Goal: Transaction & Acquisition: Purchase product/service

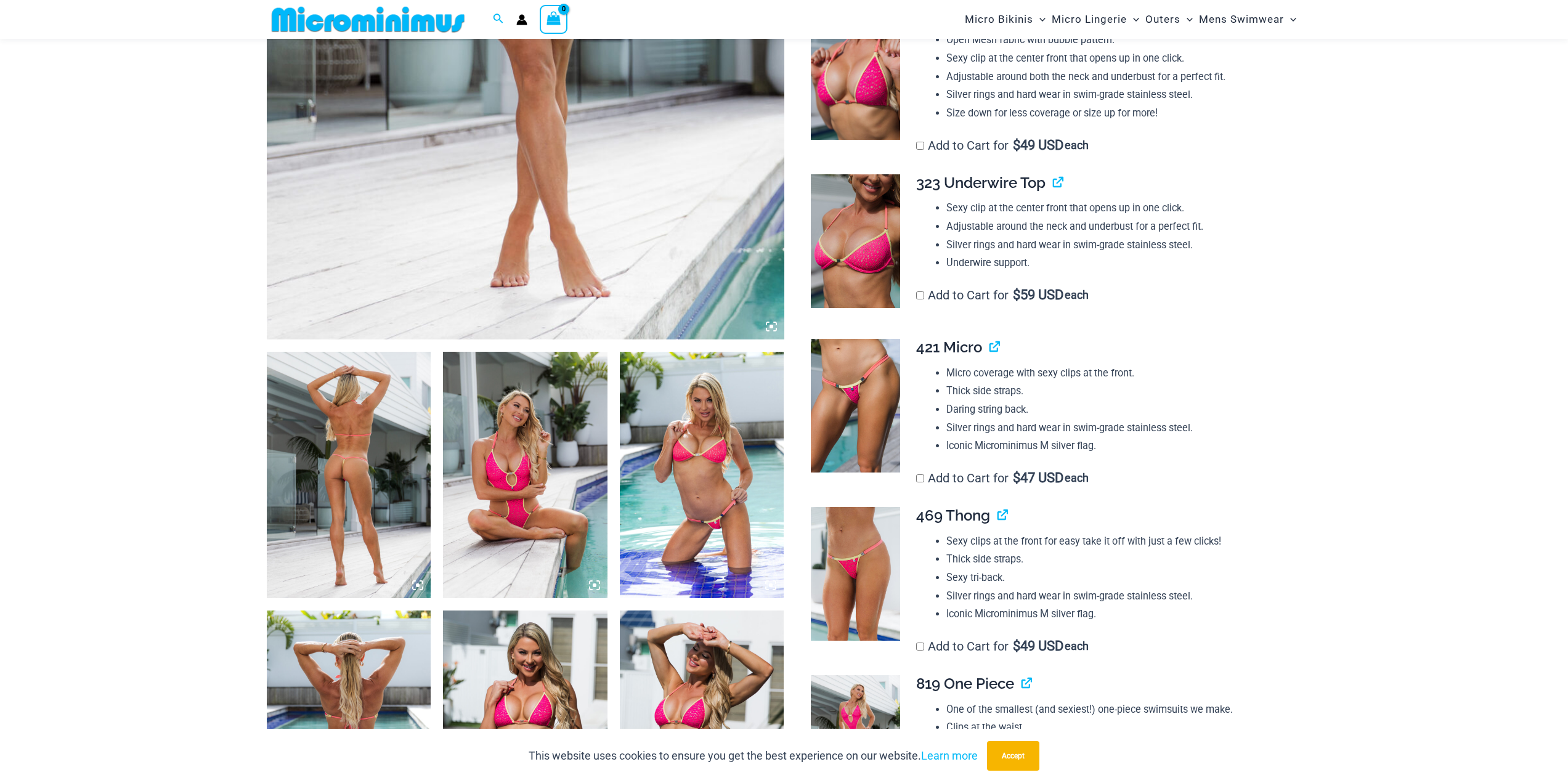
scroll to position [606, 0]
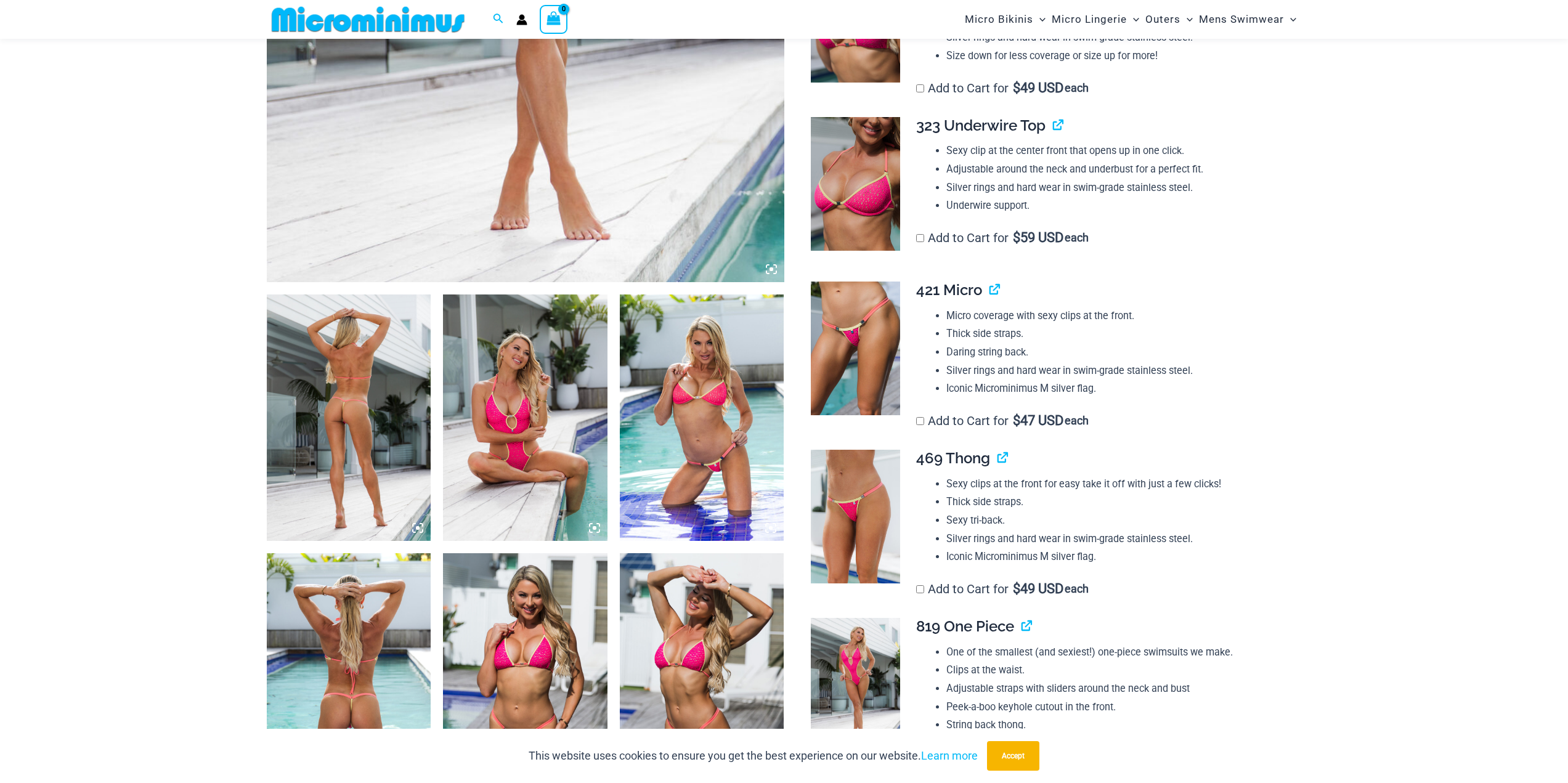
click at [326, 379] on img at bounding box center [349, 418] width 164 height 246
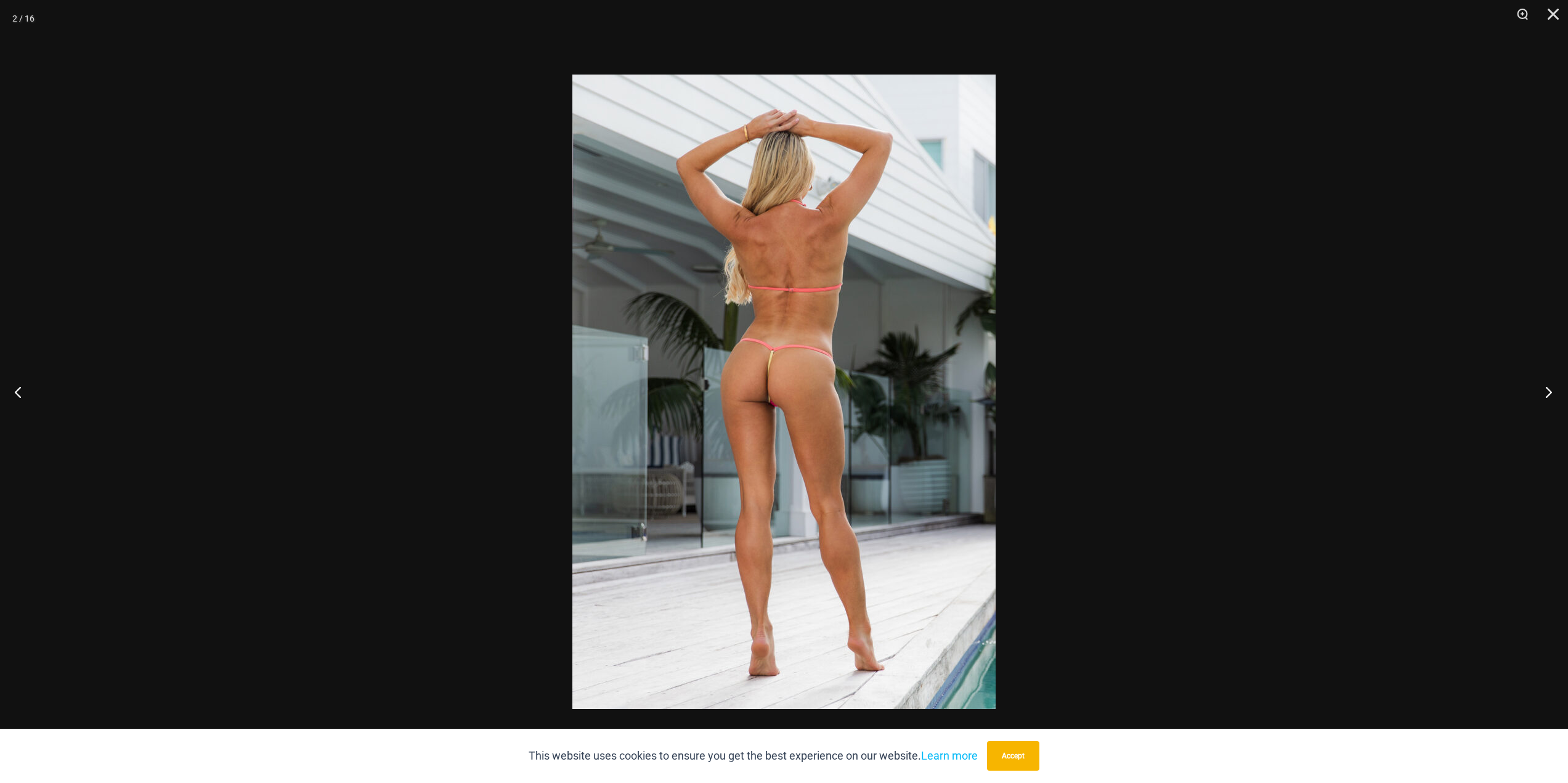
click at [1547, 394] on button "Next" at bounding box center [1546, 392] width 46 height 62
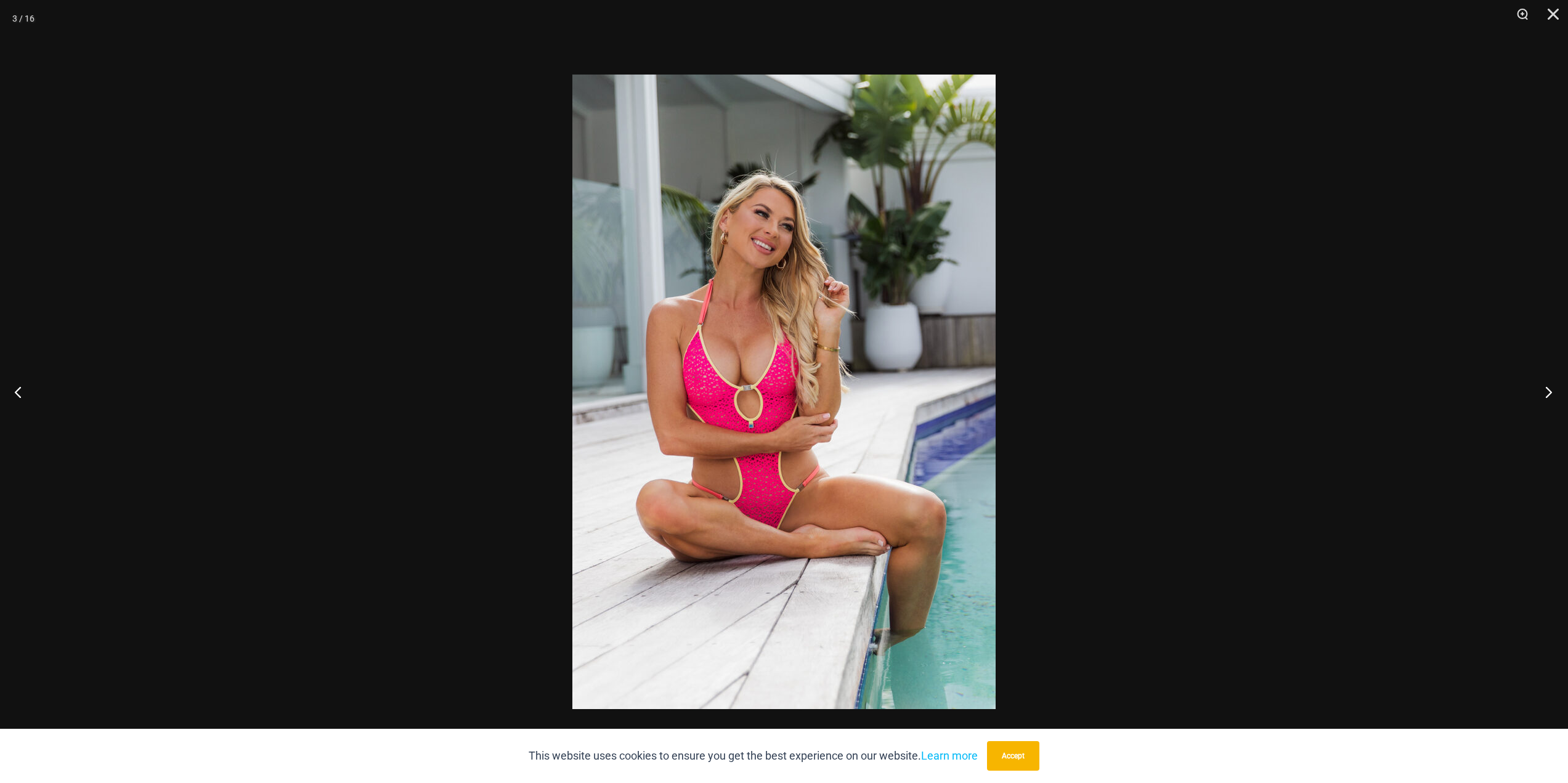
click at [1547, 394] on button "Next" at bounding box center [1546, 392] width 46 height 62
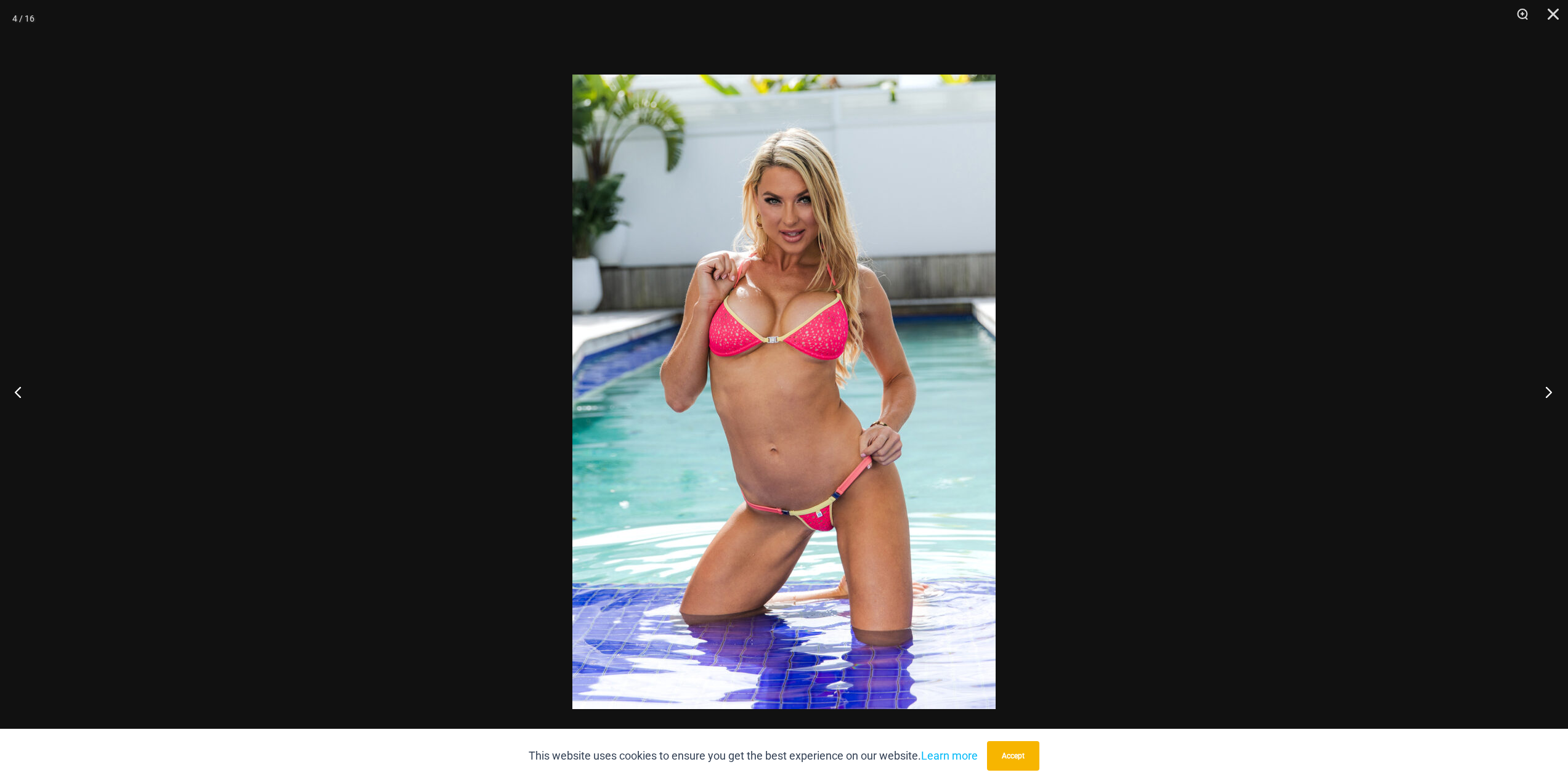
click at [1547, 394] on button "Next" at bounding box center [1546, 392] width 46 height 62
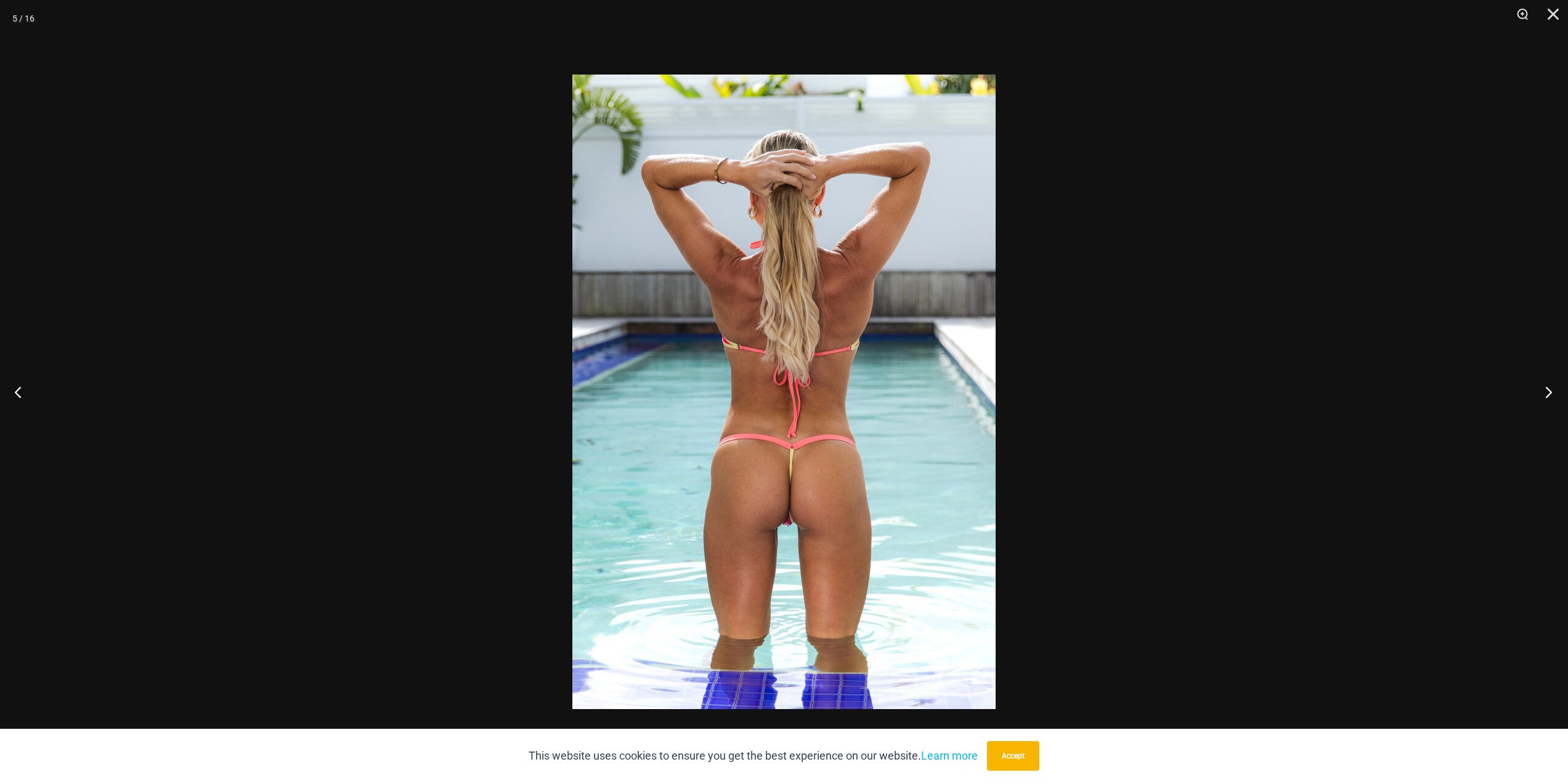
click at [1547, 394] on button "Next" at bounding box center [1546, 392] width 46 height 62
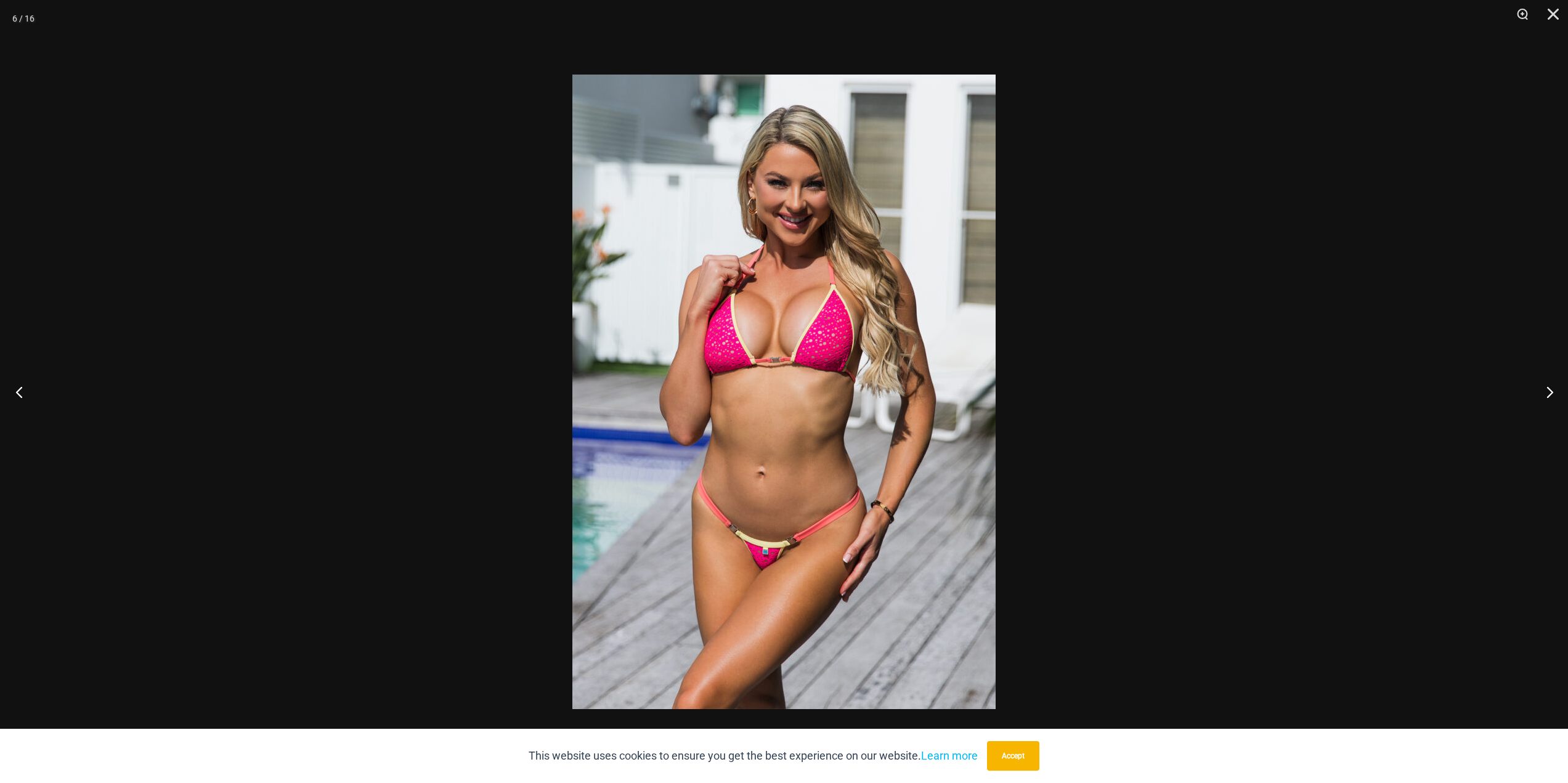
click at [25, 389] on button "Previous" at bounding box center [23, 392] width 46 height 62
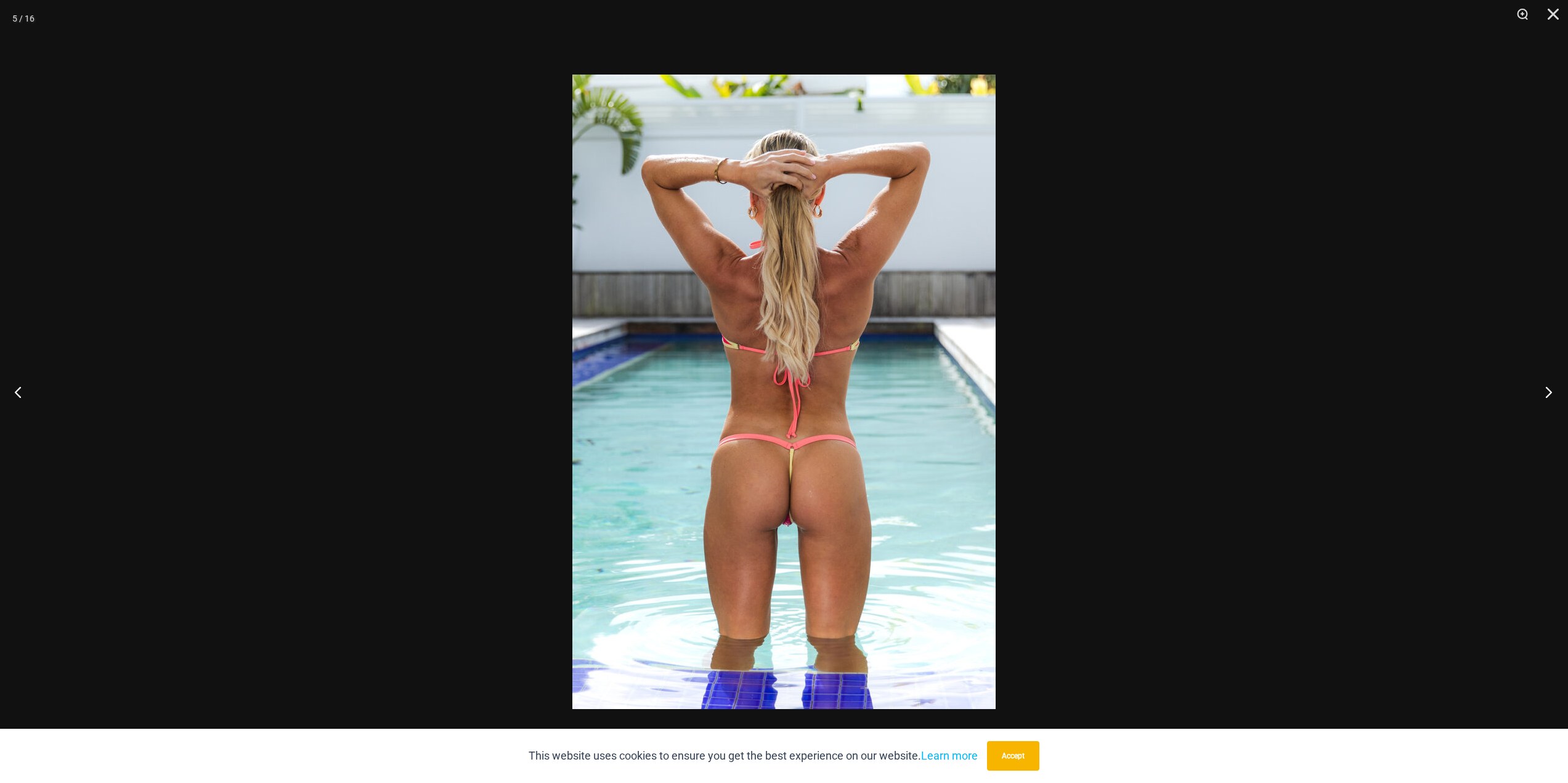
click at [1547, 394] on button "Next" at bounding box center [1546, 392] width 46 height 62
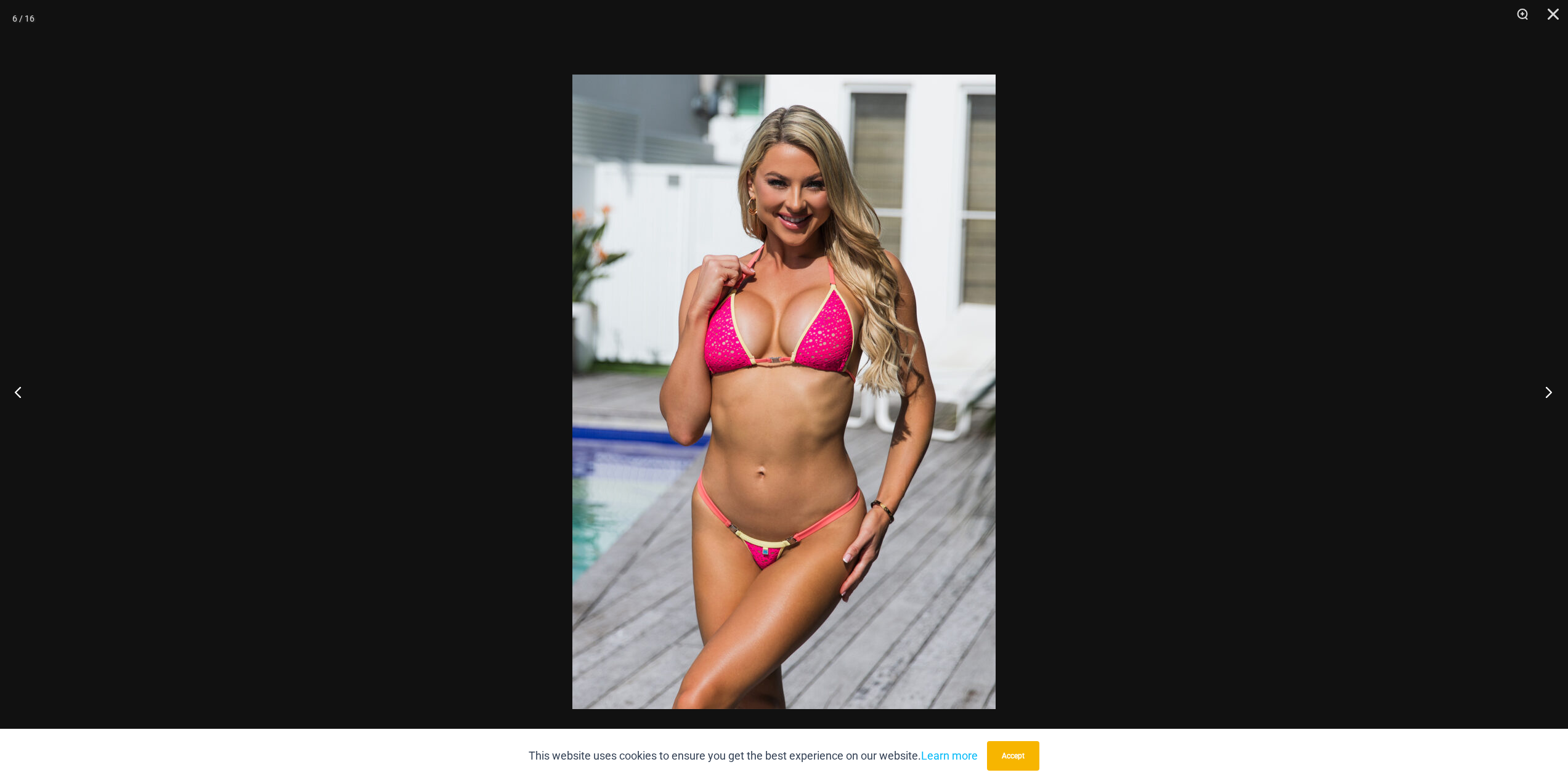
click at [1547, 394] on button "Next" at bounding box center [1546, 392] width 46 height 62
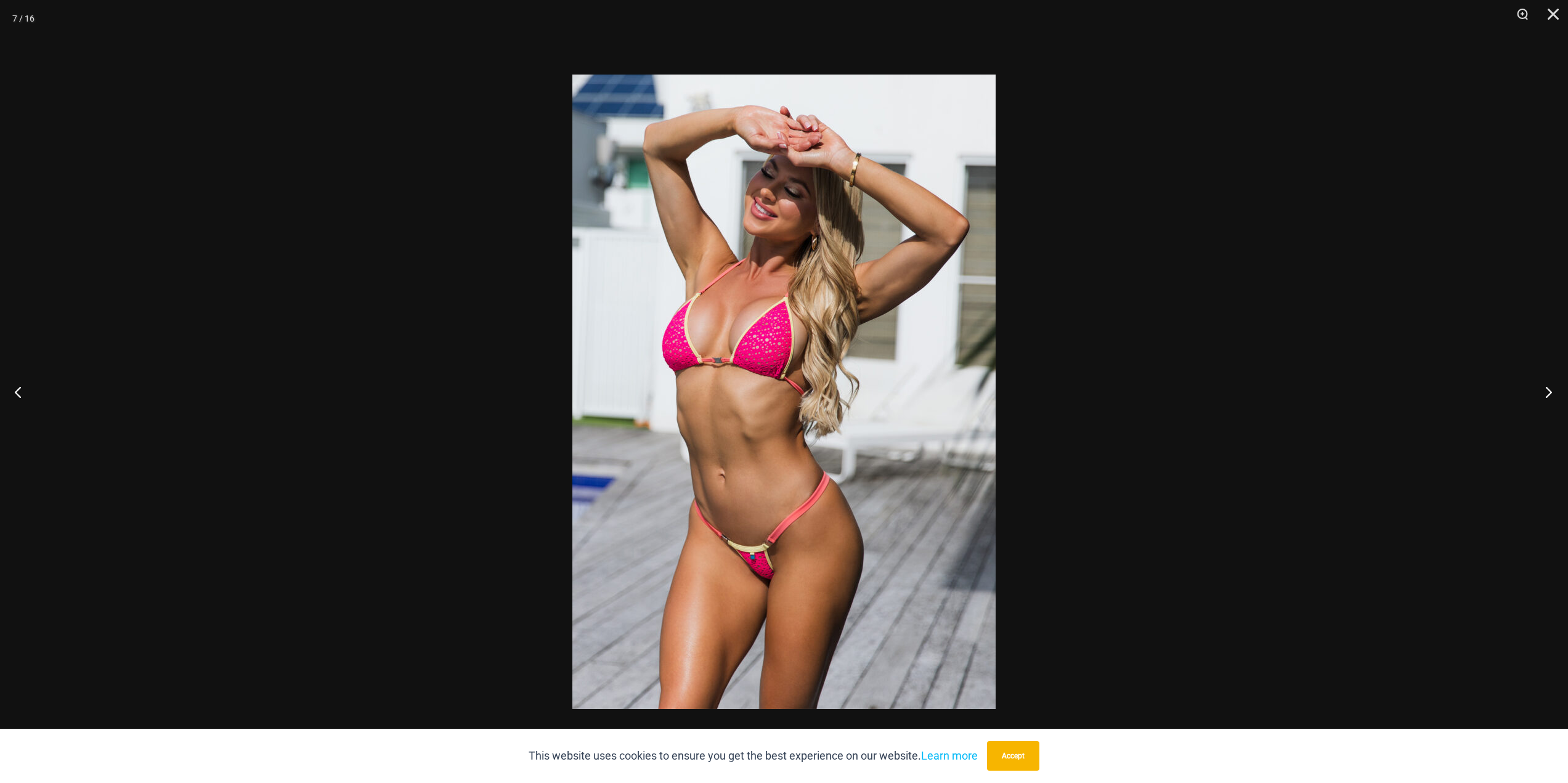
click at [1547, 394] on button "Next" at bounding box center [1546, 392] width 46 height 62
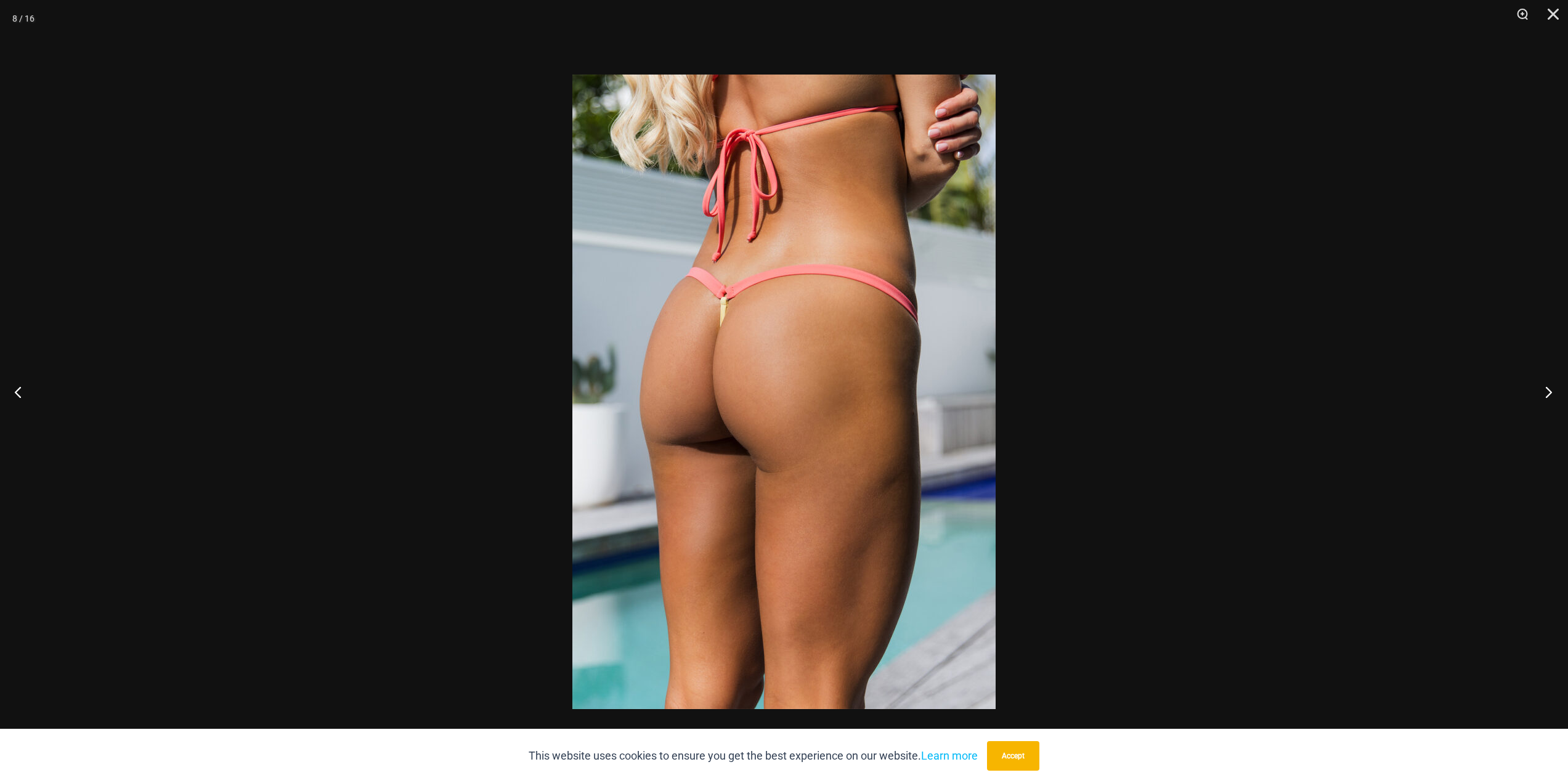
click at [1547, 394] on button "Next" at bounding box center [1546, 392] width 46 height 62
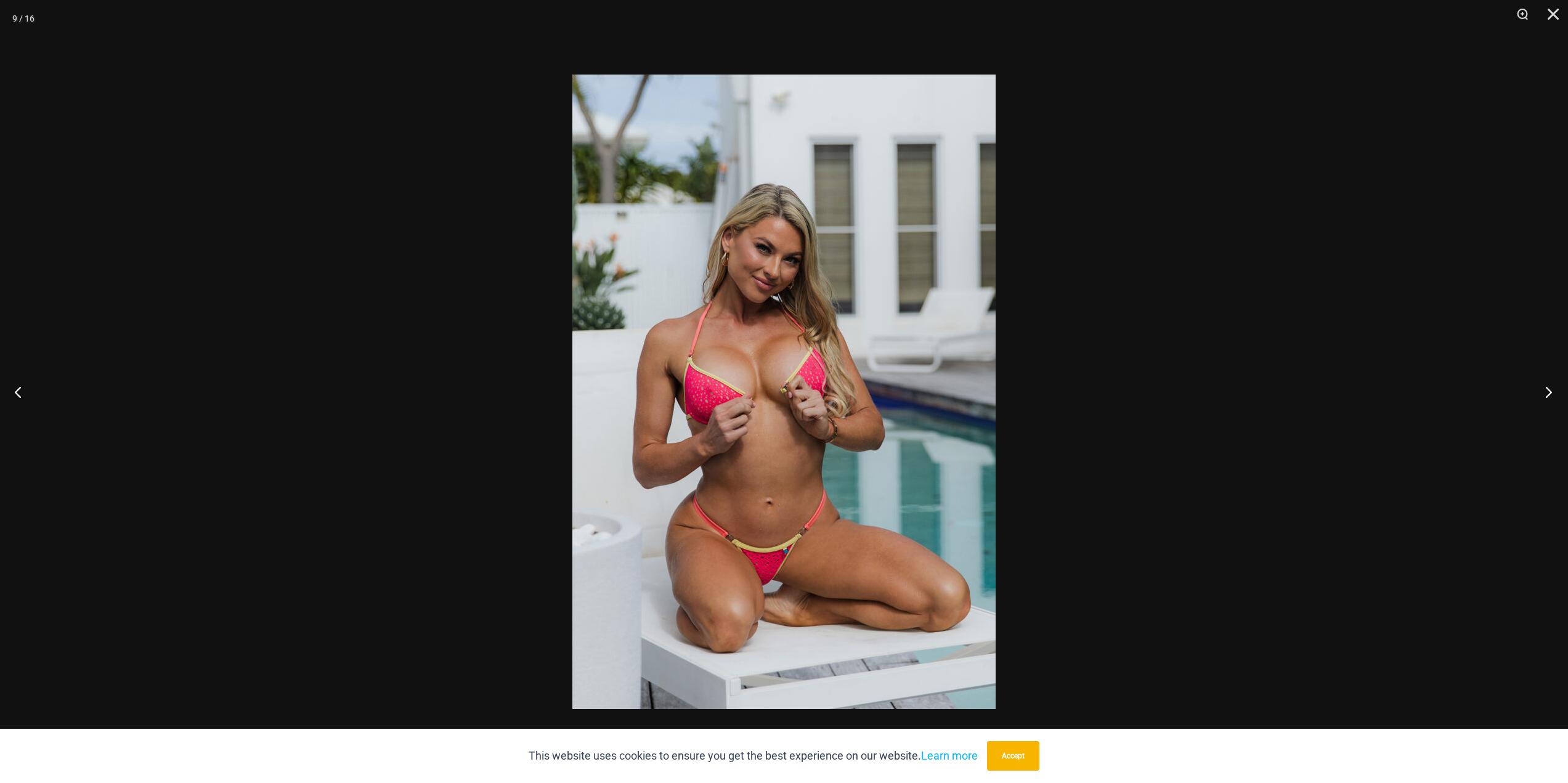
click at [1547, 394] on button "Next" at bounding box center [1546, 392] width 46 height 62
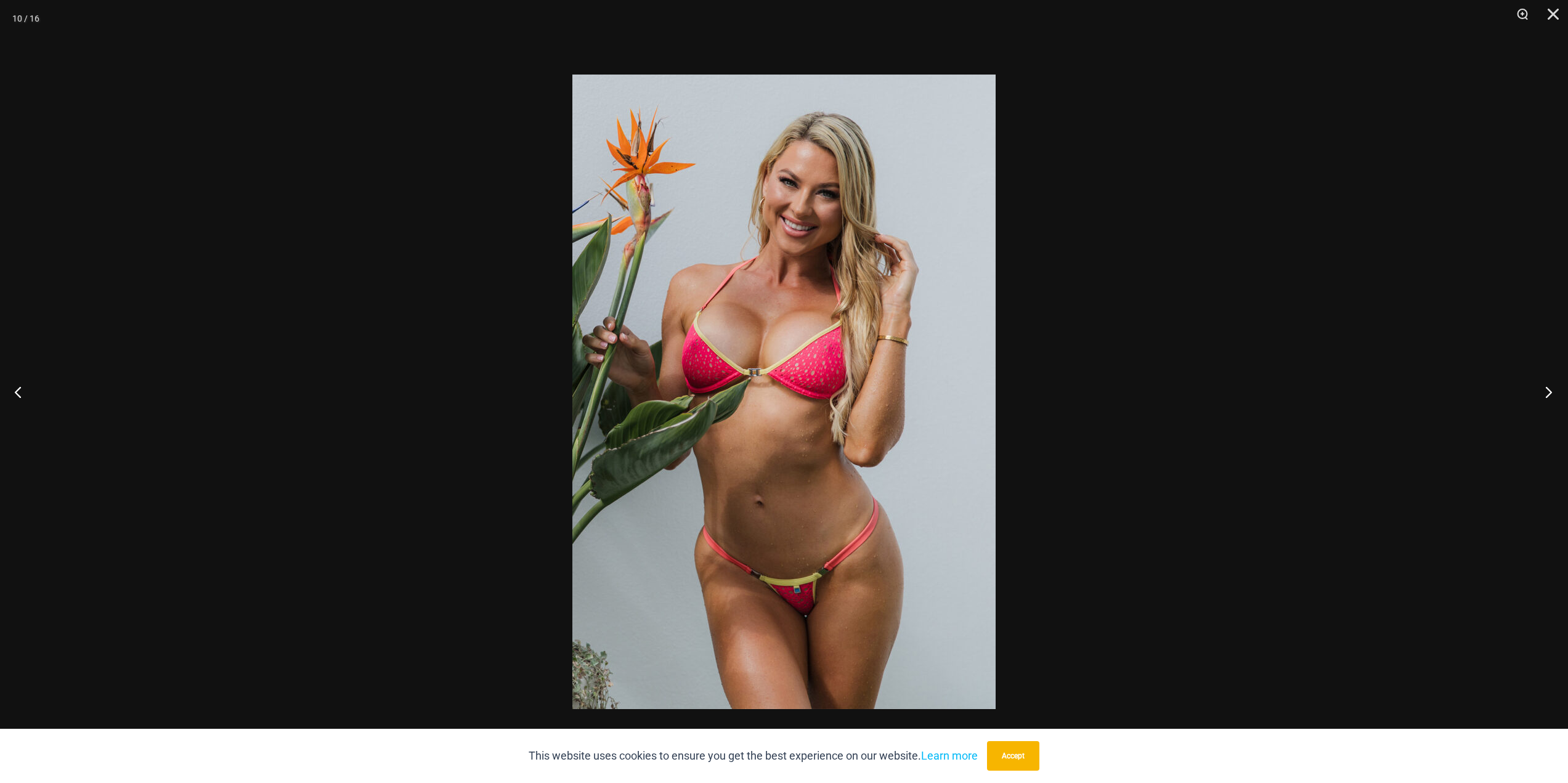
click at [1547, 394] on button "Next" at bounding box center [1546, 392] width 46 height 62
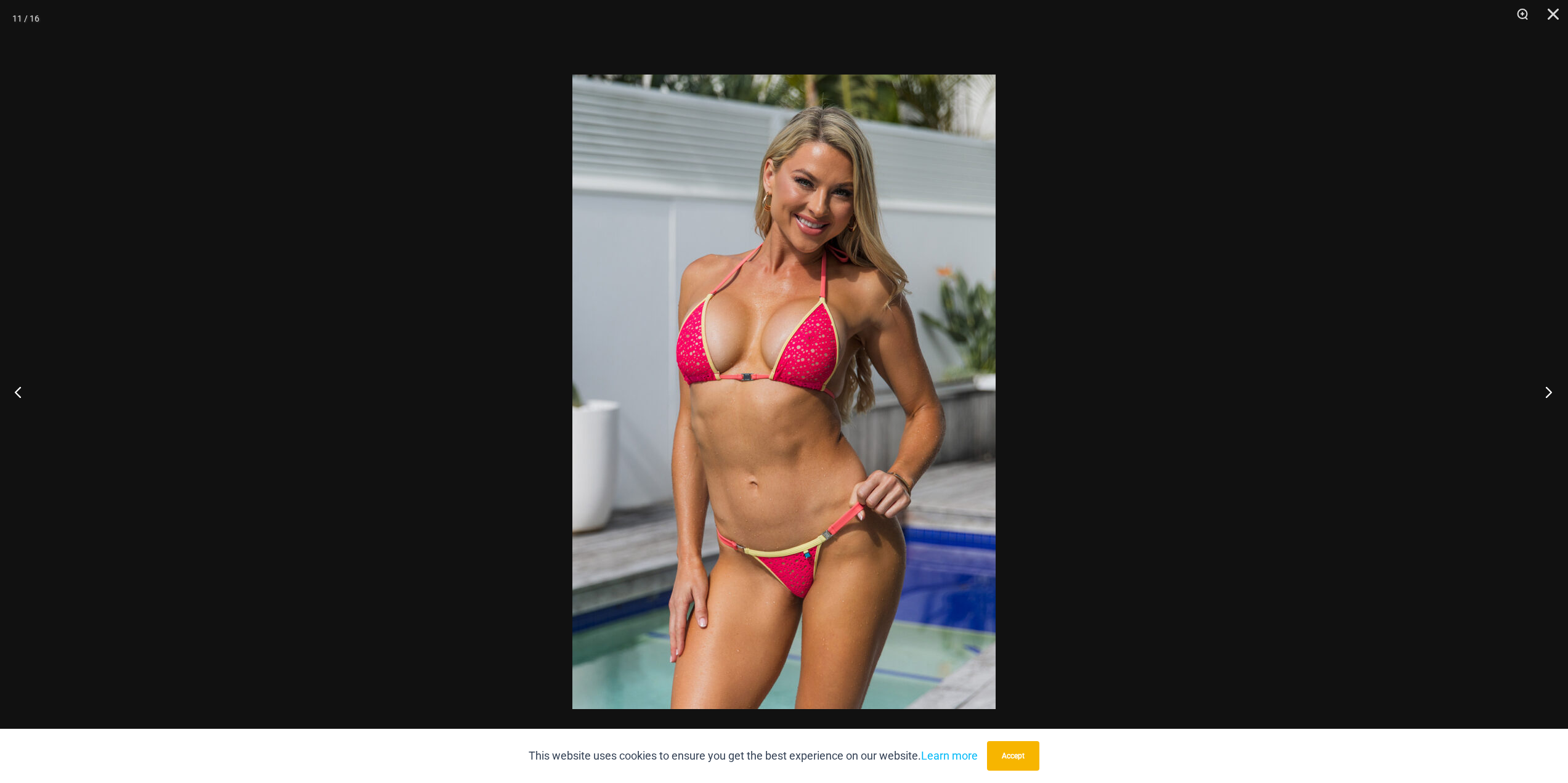
click at [1547, 394] on button "Next" at bounding box center [1546, 392] width 46 height 62
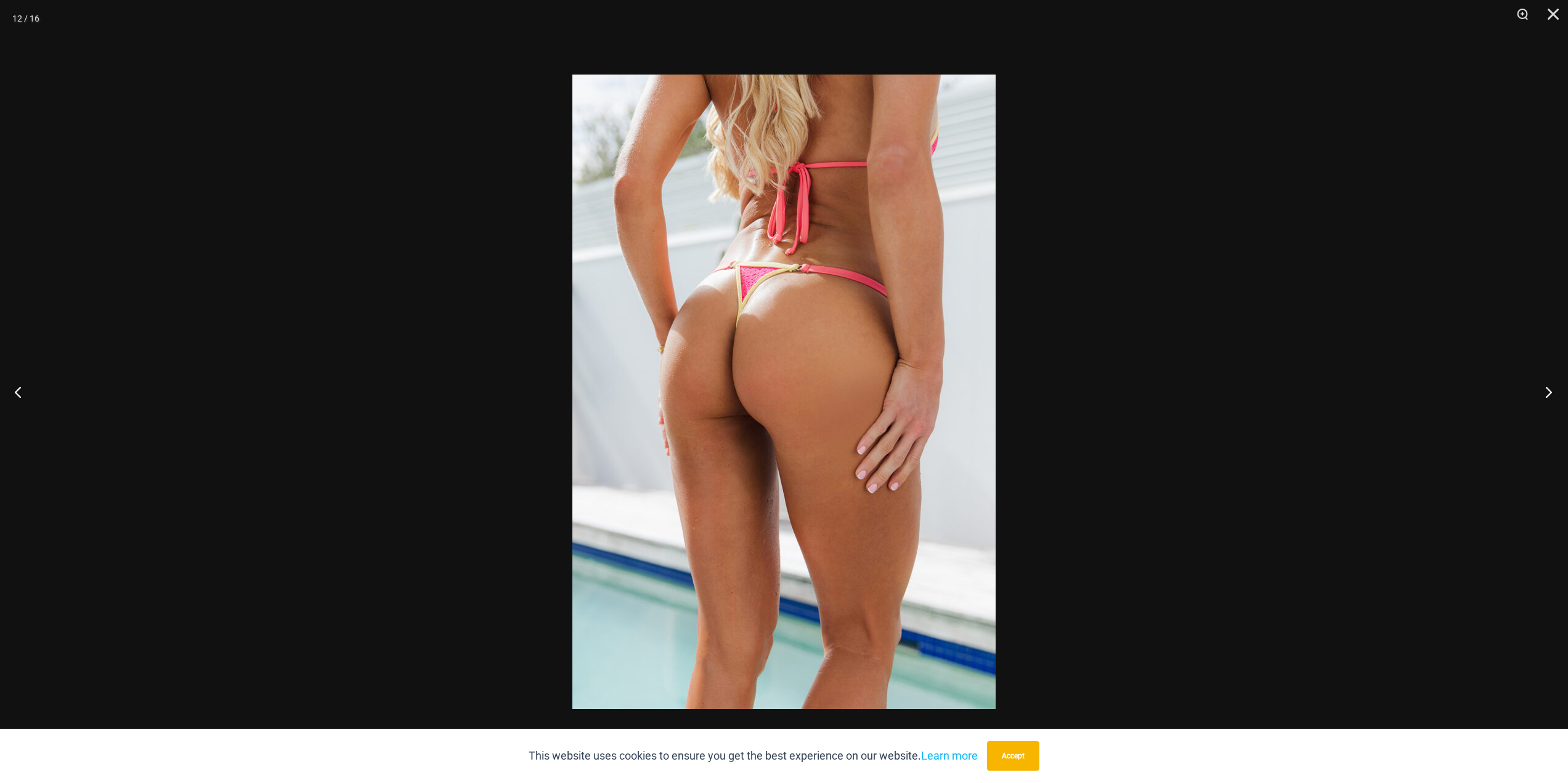
click at [1547, 394] on button "Next" at bounding box center [1546, 392] width 46 height 62
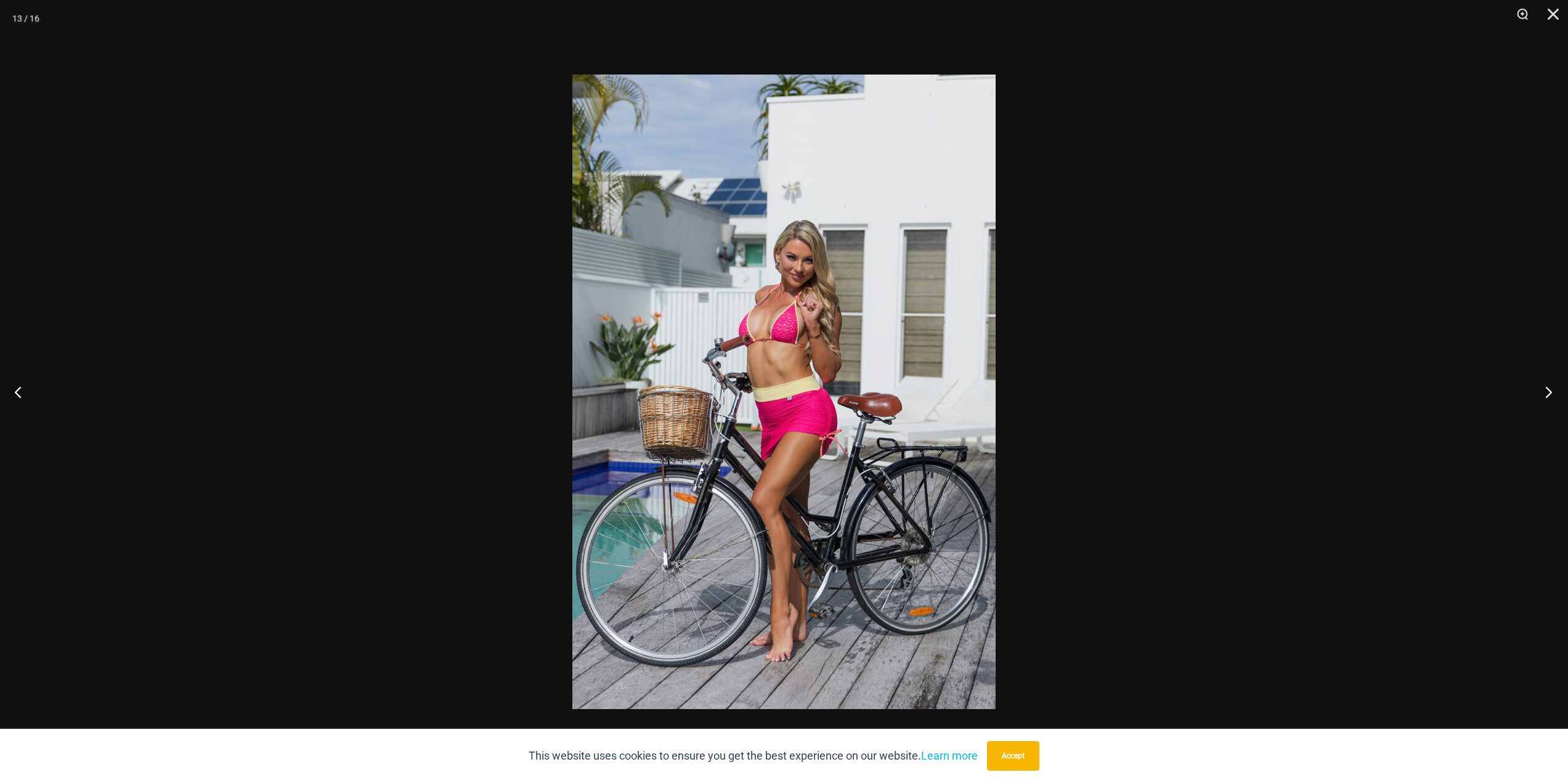
click at [1547, 394] on button "Next" at bounding box center [1546, 392] width 46 height 62
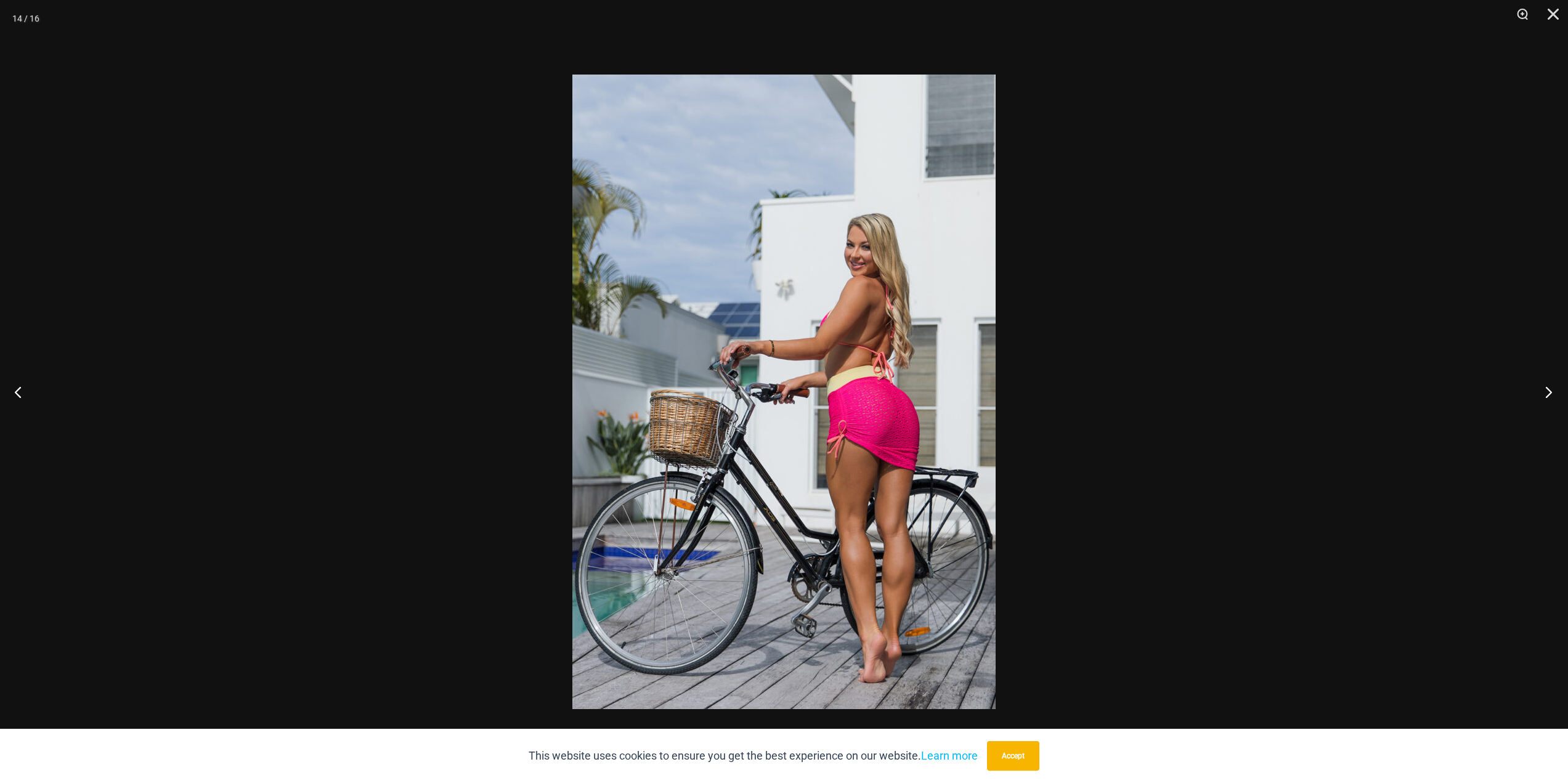
click at [1547, 394] on button "Next" at bounding box center [1546, 392] width 46 height 62
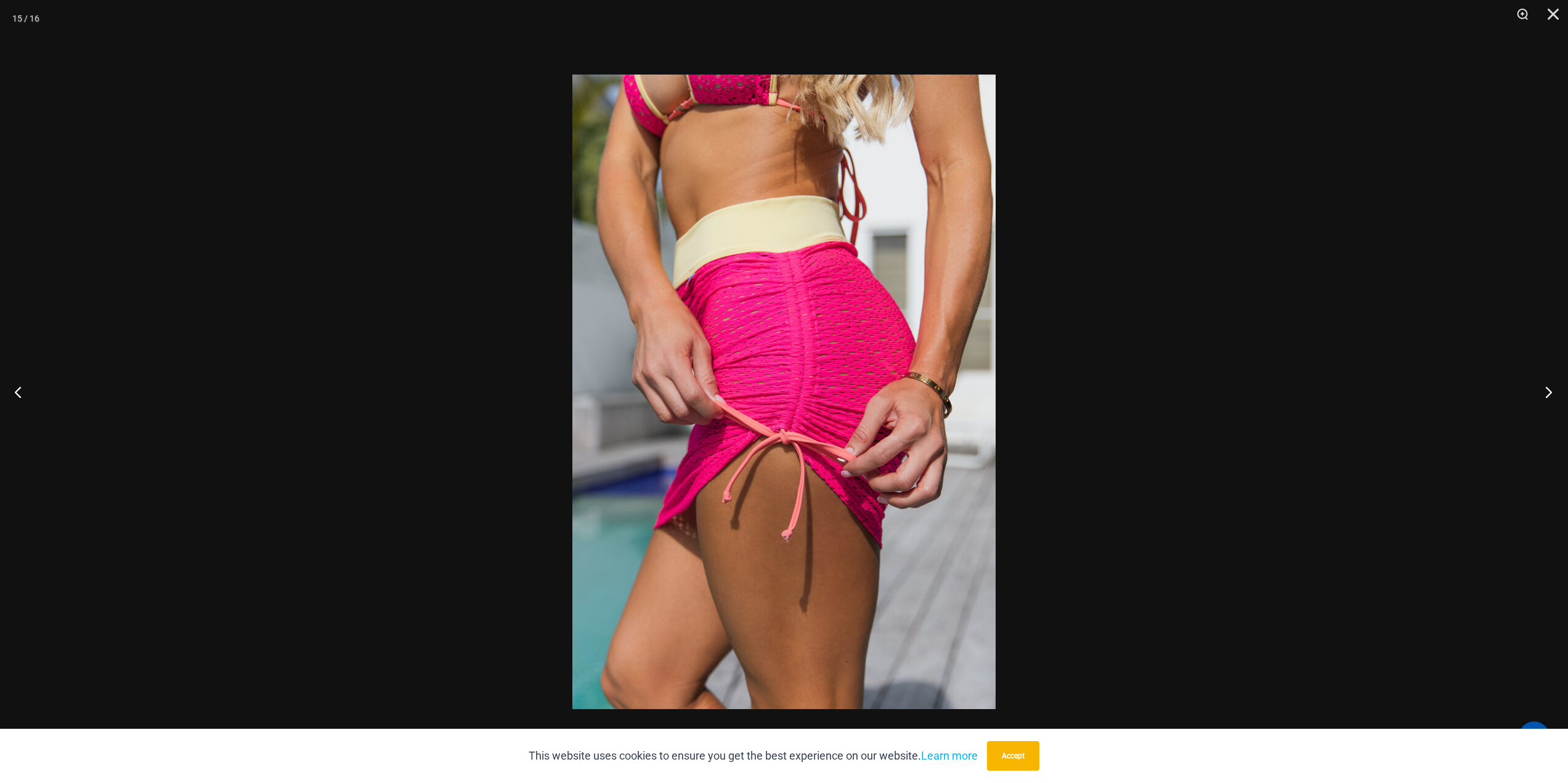
click at [1547, 394] on button "Next" at bounding box center [1546, 392] width 46 height 62
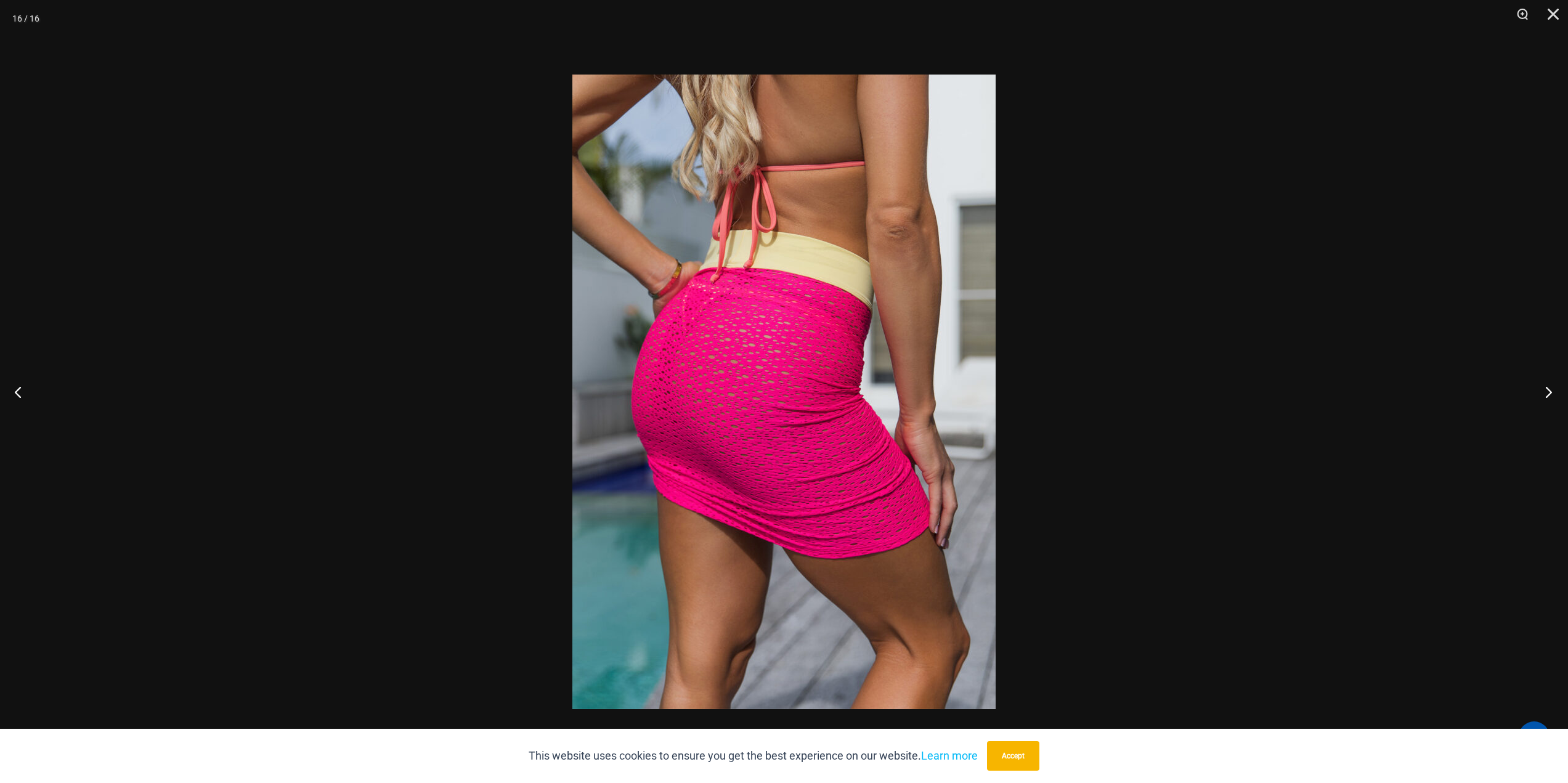
click at [1547, 394] on button "Next" at bounding box center [1546, 392] width 46 height 62
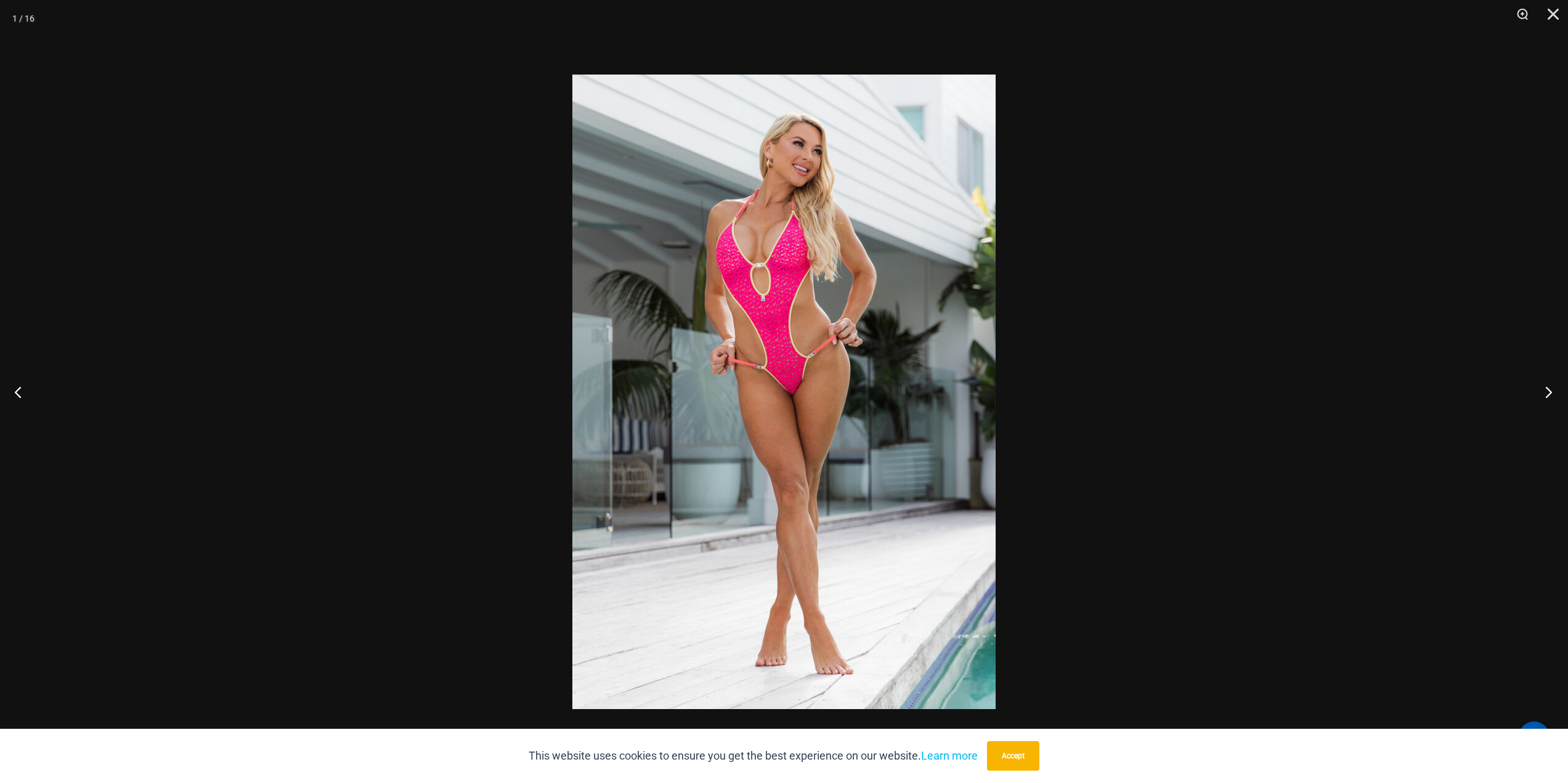
click at [1547, 394] on button "Next" at bounding box center [1546, 392] width 46 height 62
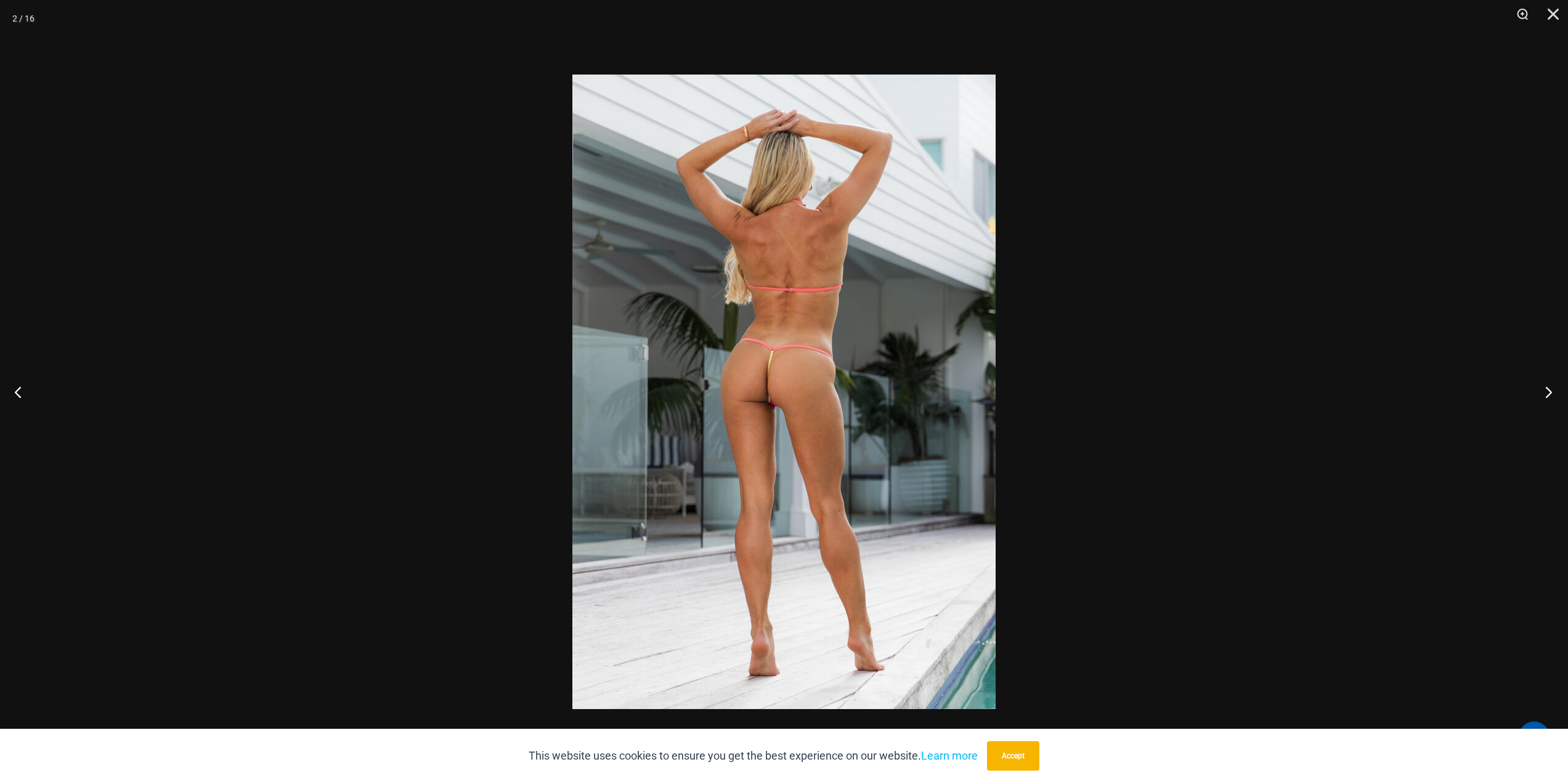
click at [1547, 394] on button "Next" at bounding box center [1546, 392] width 46 height 62
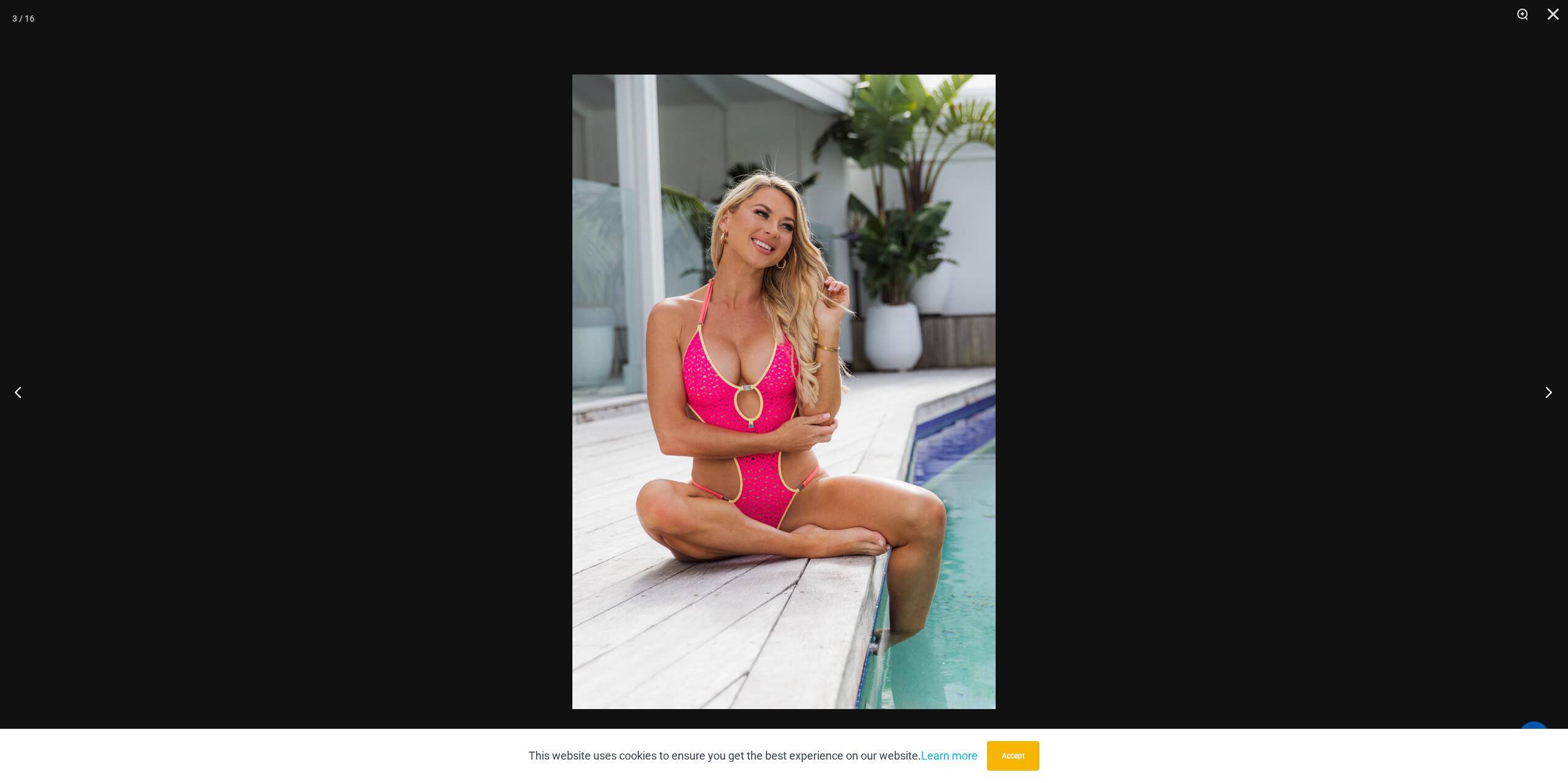
click at [1547, 394] on button "Next" at bounding box center [1546, 392] width 46 height 62
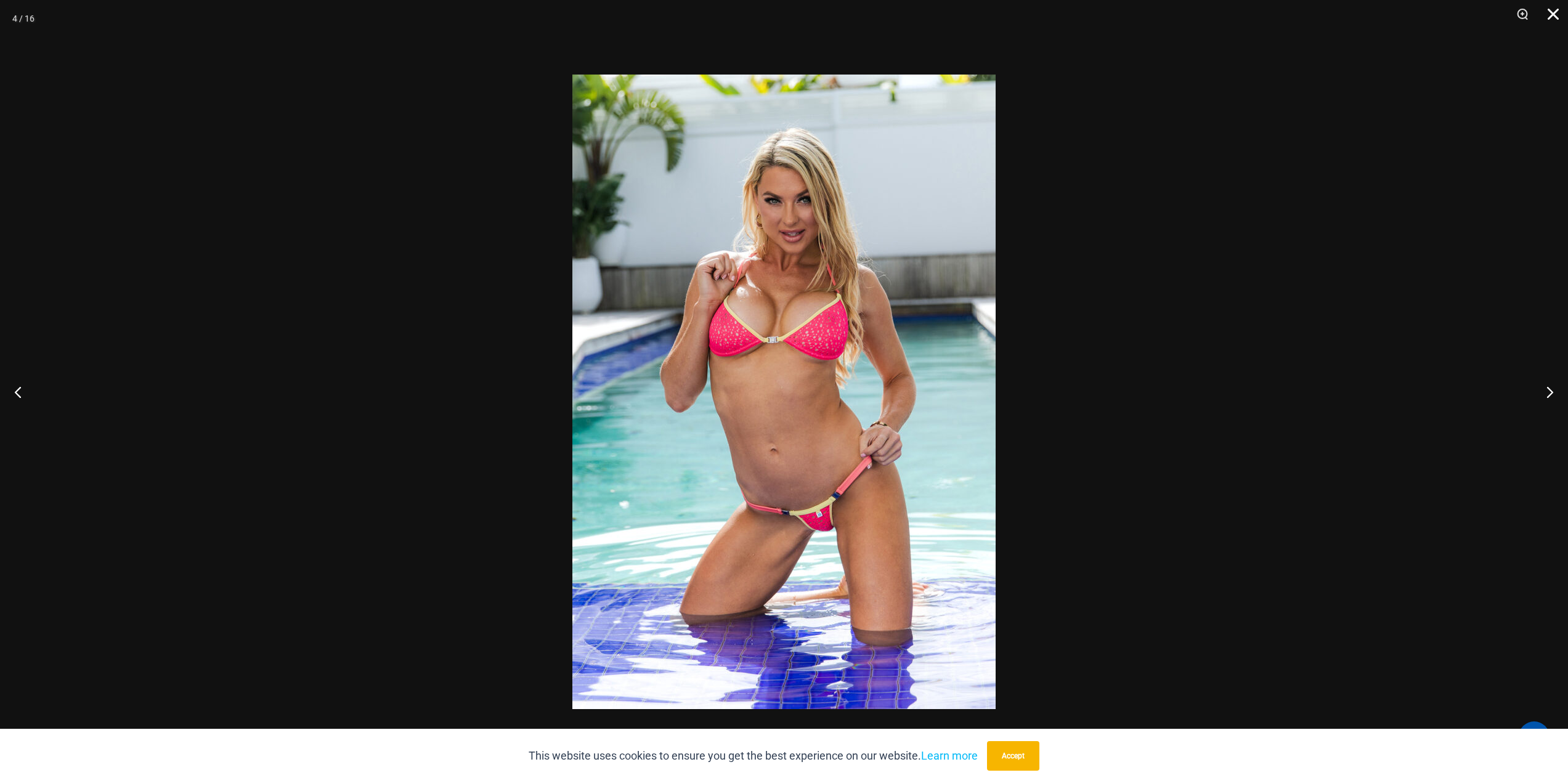
click at [1552, 14] on button "Close" at bounding box center [1549, 18] width 31 height 37
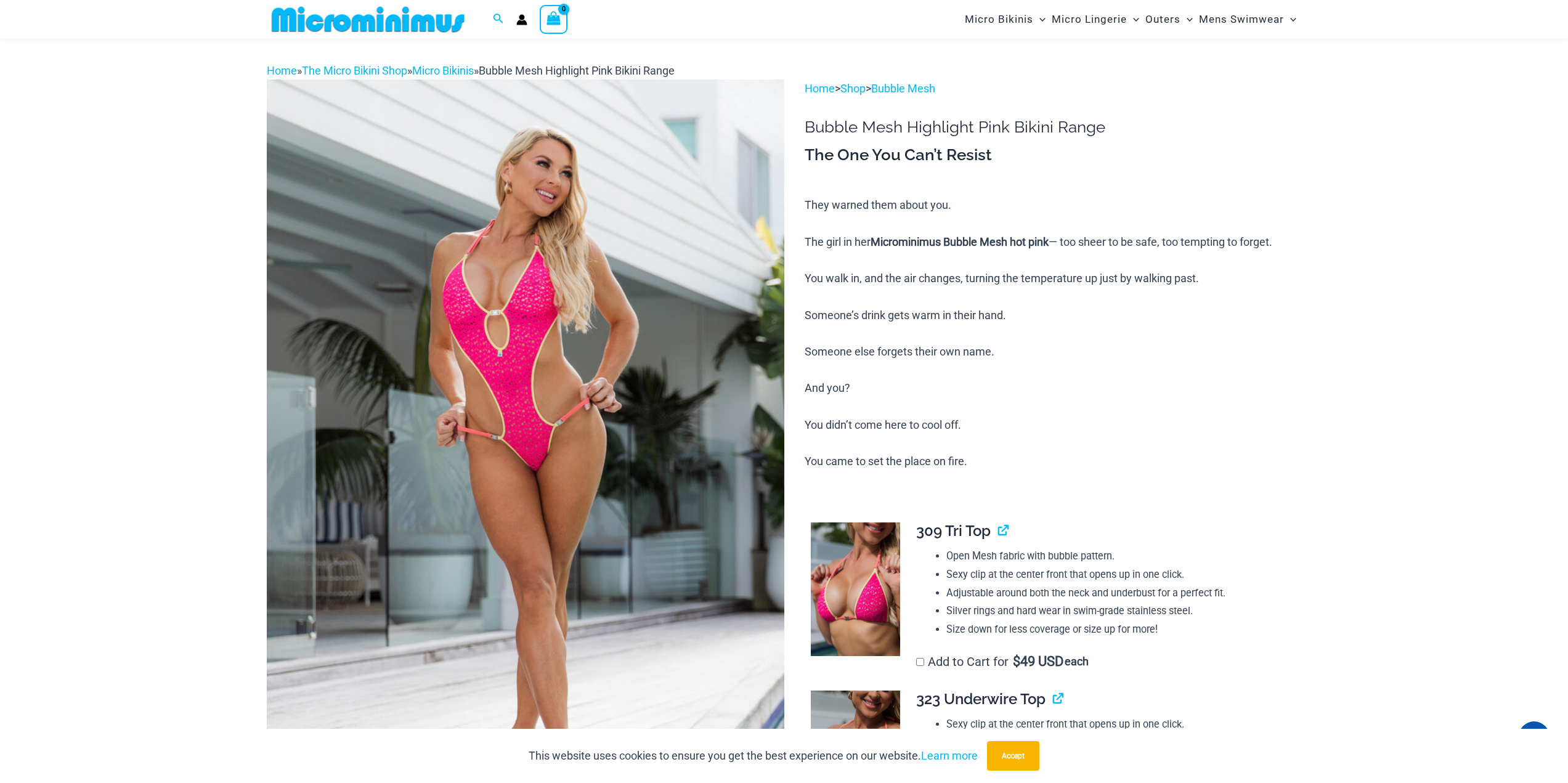
scroll to position [0, 0]
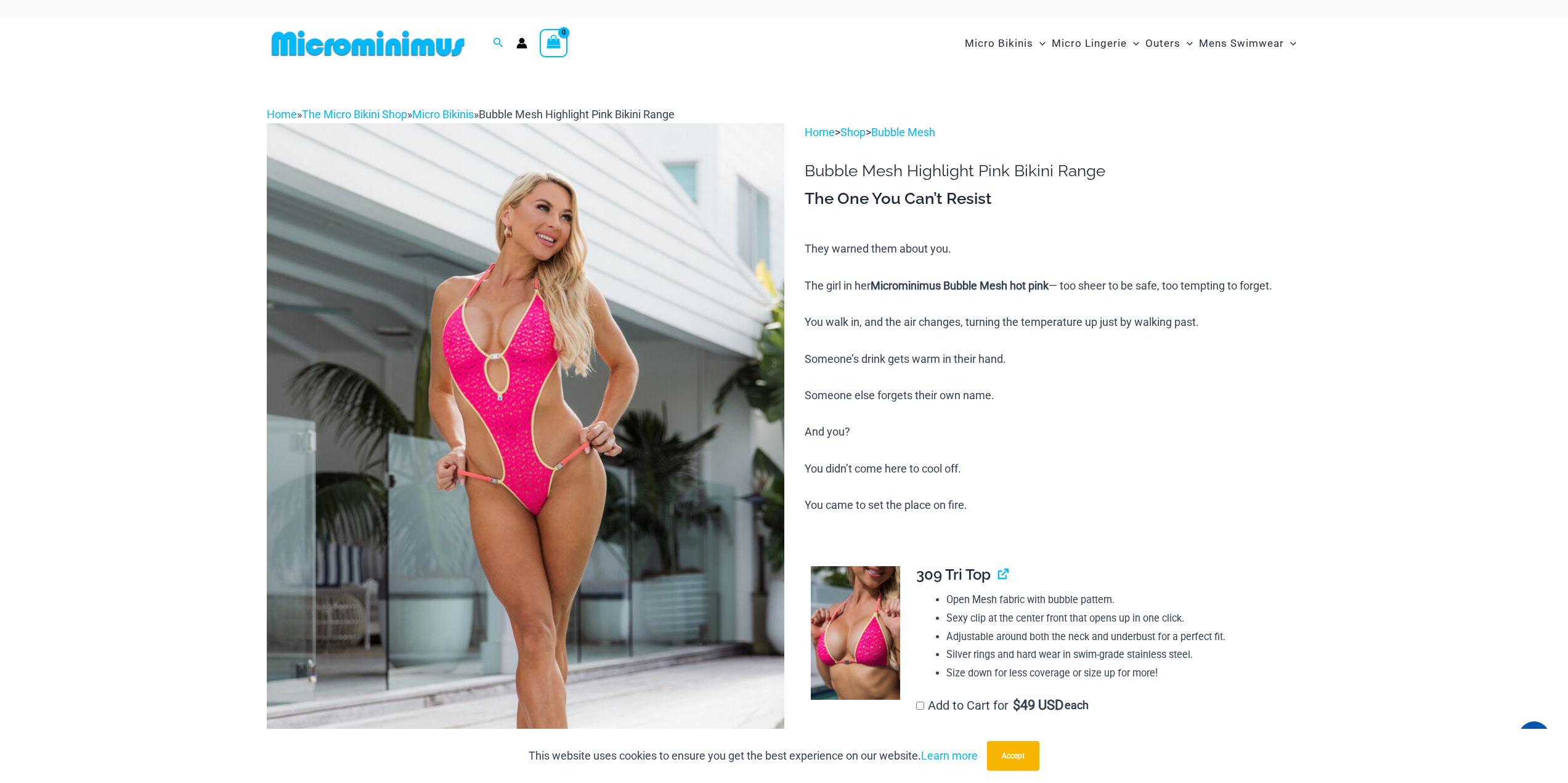
click at [366, 42] on img at bounding box center [368, 43] width 203 height 27
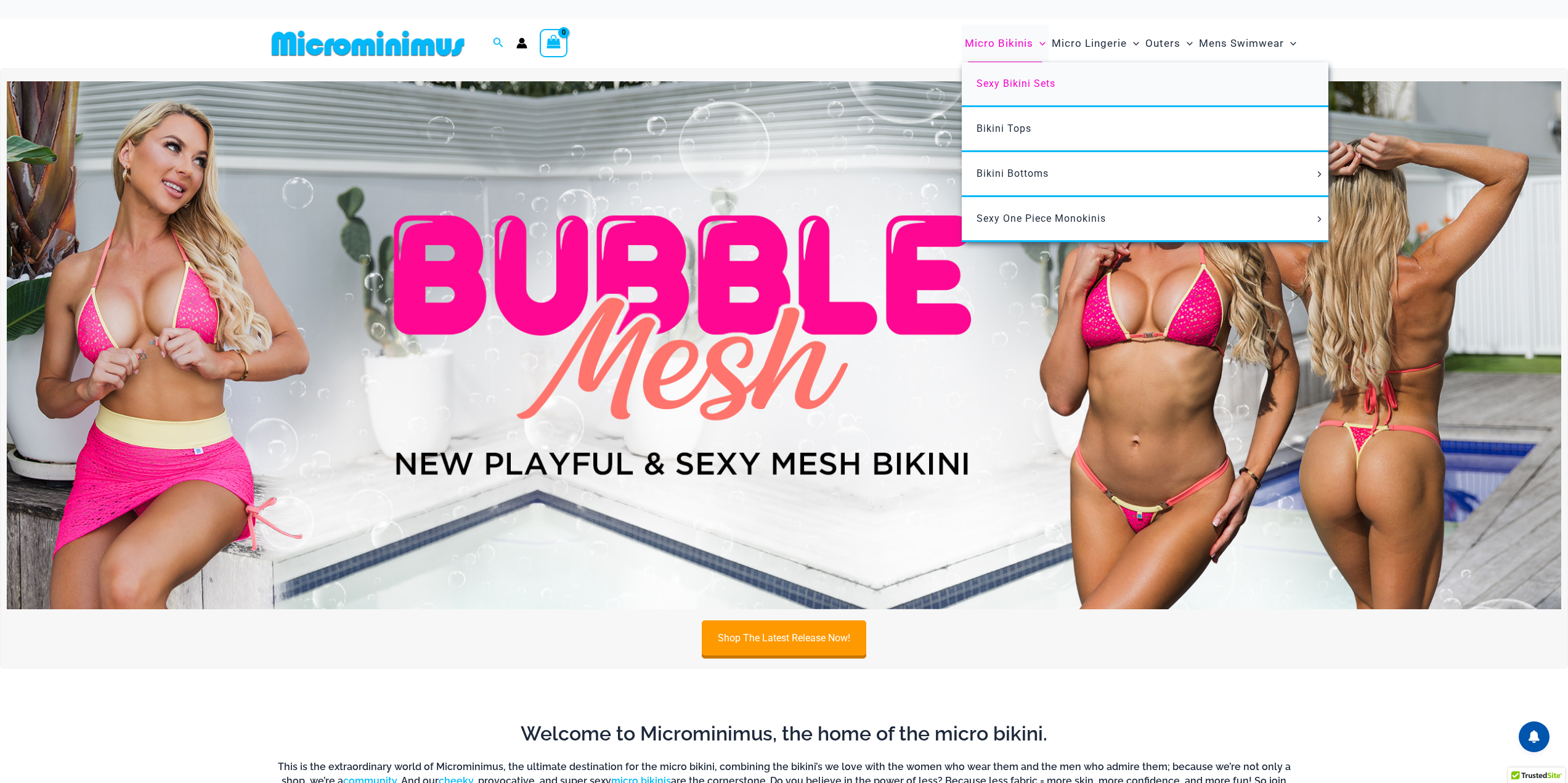
click at [1029, 80] on span "Sexy Bikini Sets" at bounding box center [1016, 83] width 79 height 12
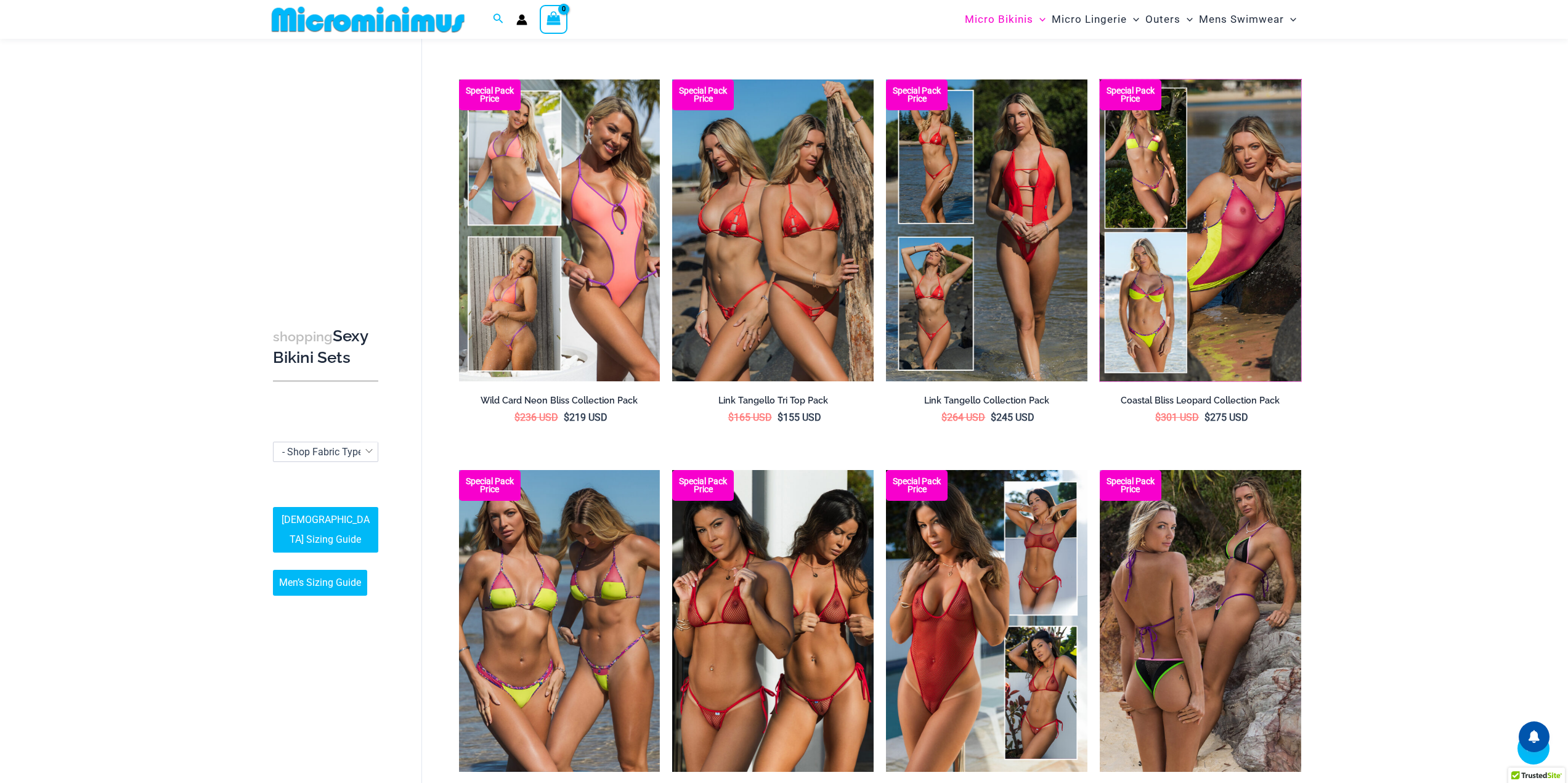
scroll to position [544, 0]
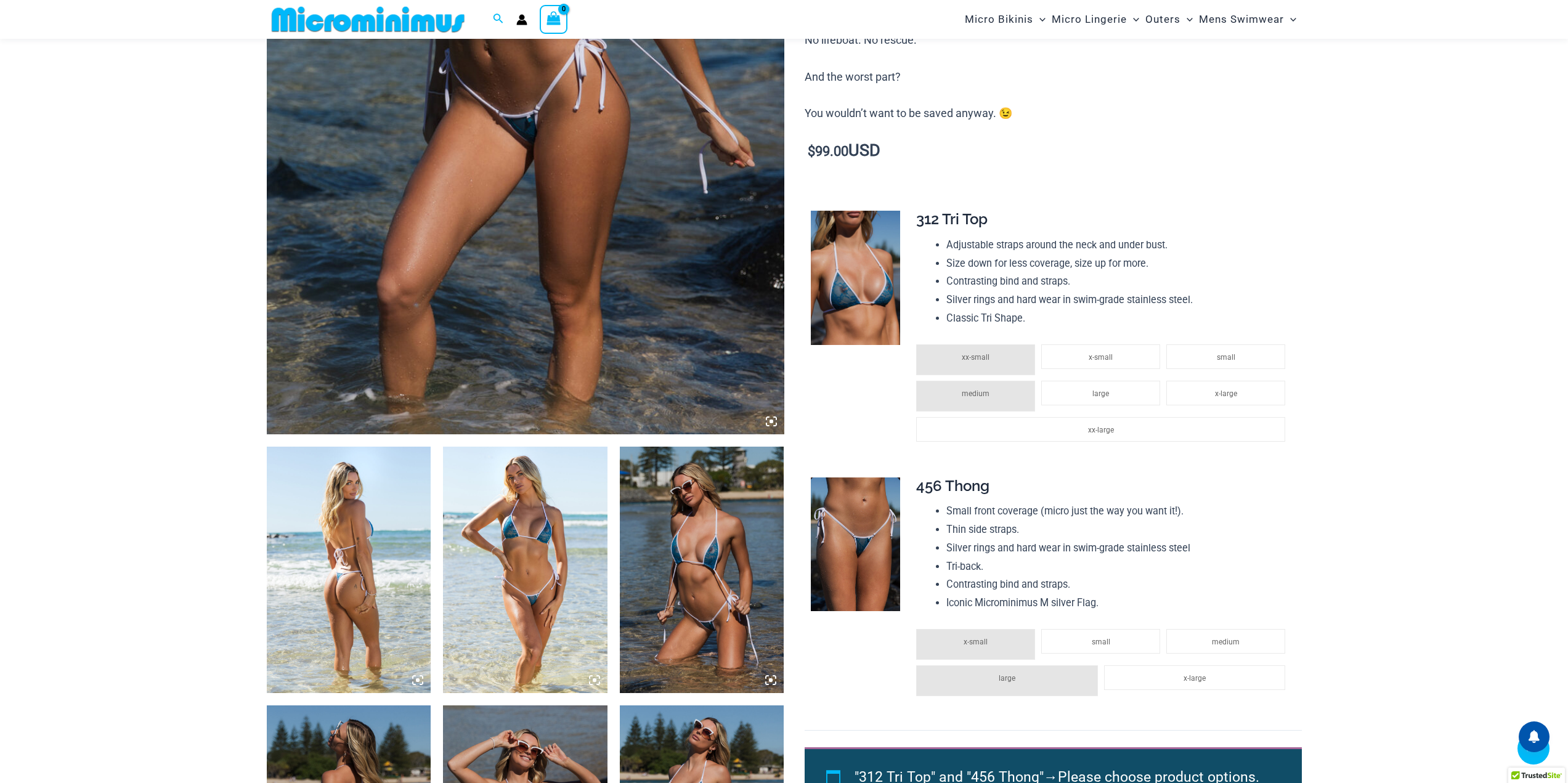
scroll to position [606, 0]
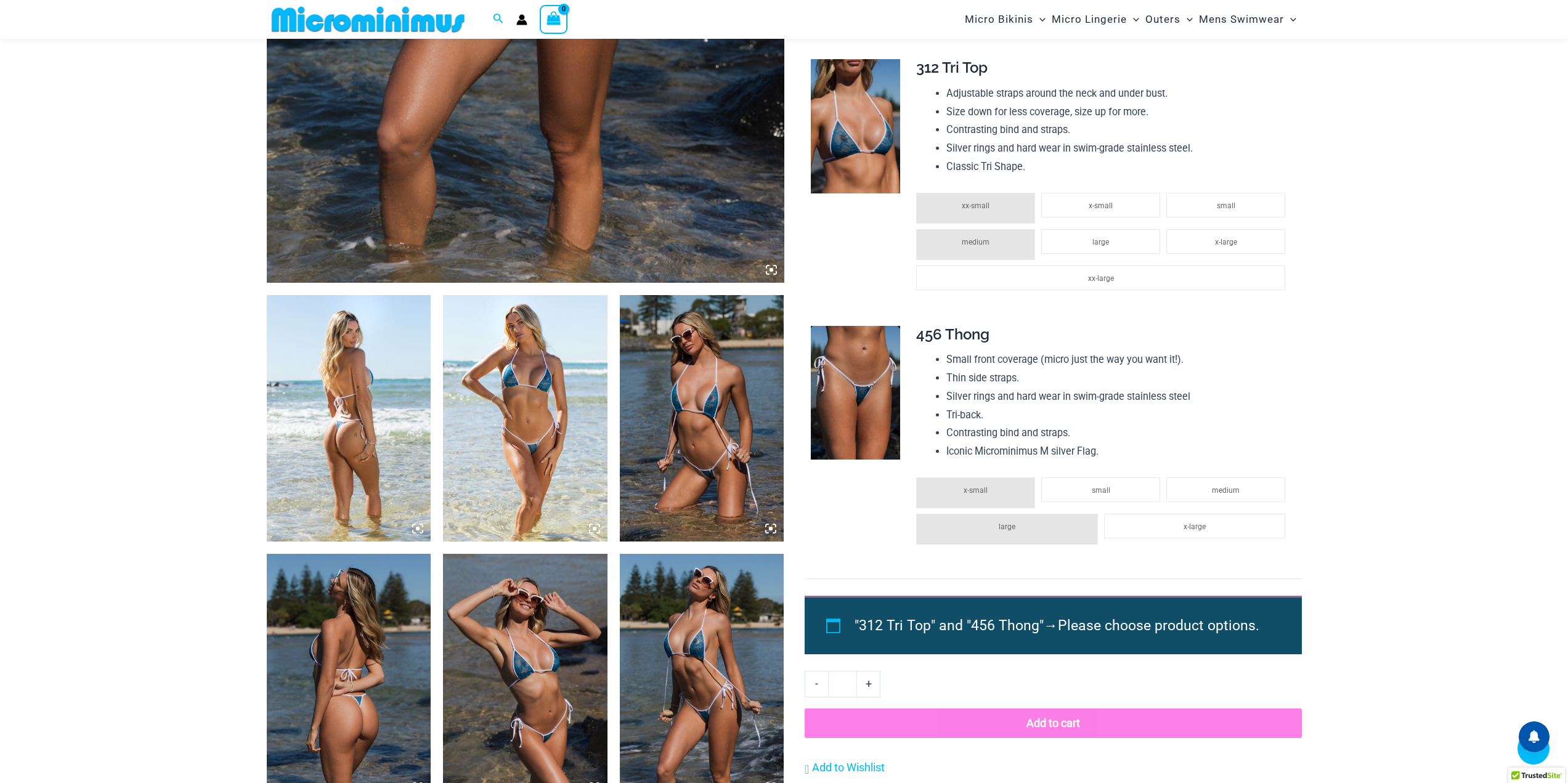
click at [542, 433] on img at bounding box center [525, 418] width 164 height 246
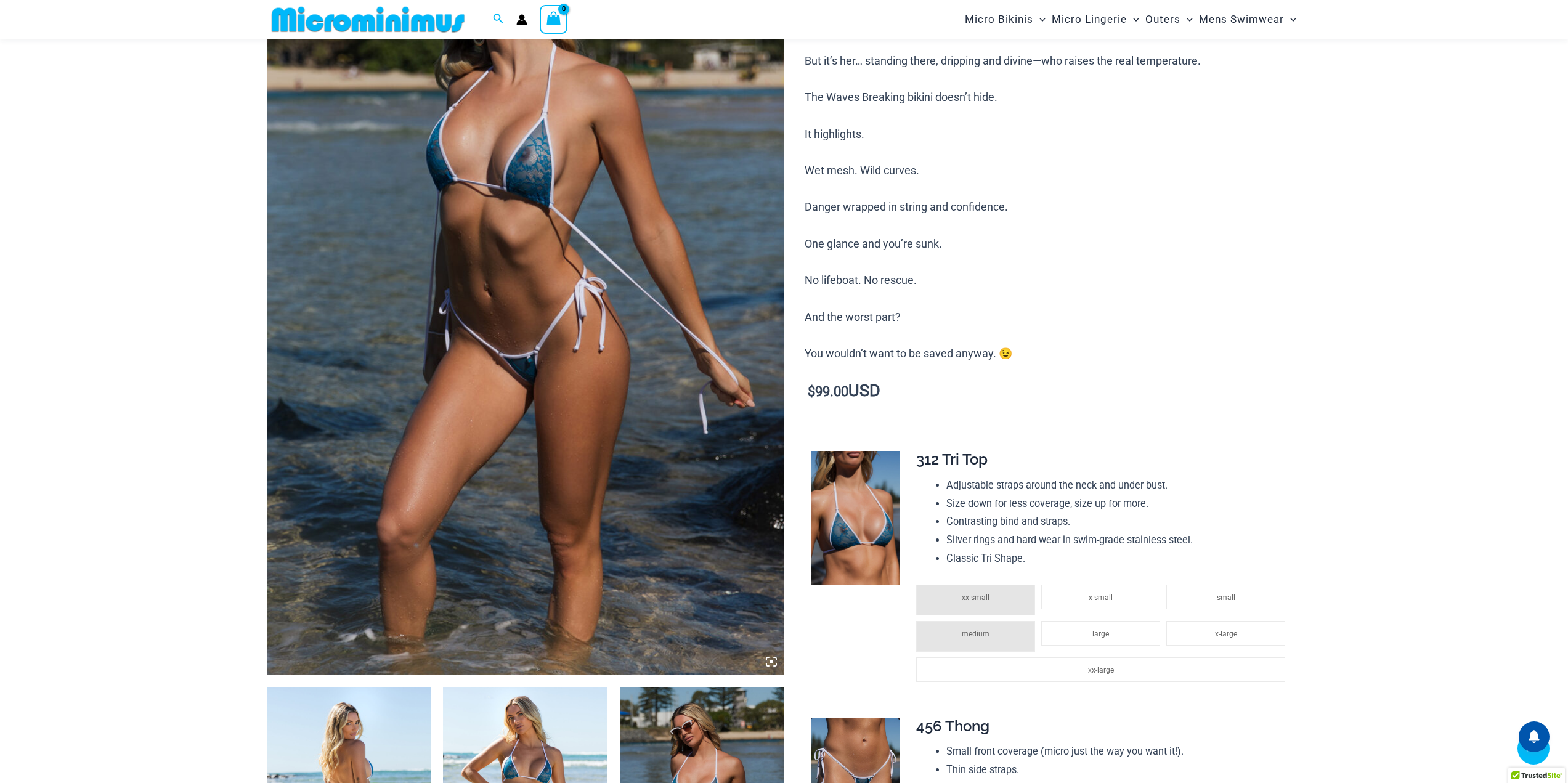
scroll to position [51, 0]
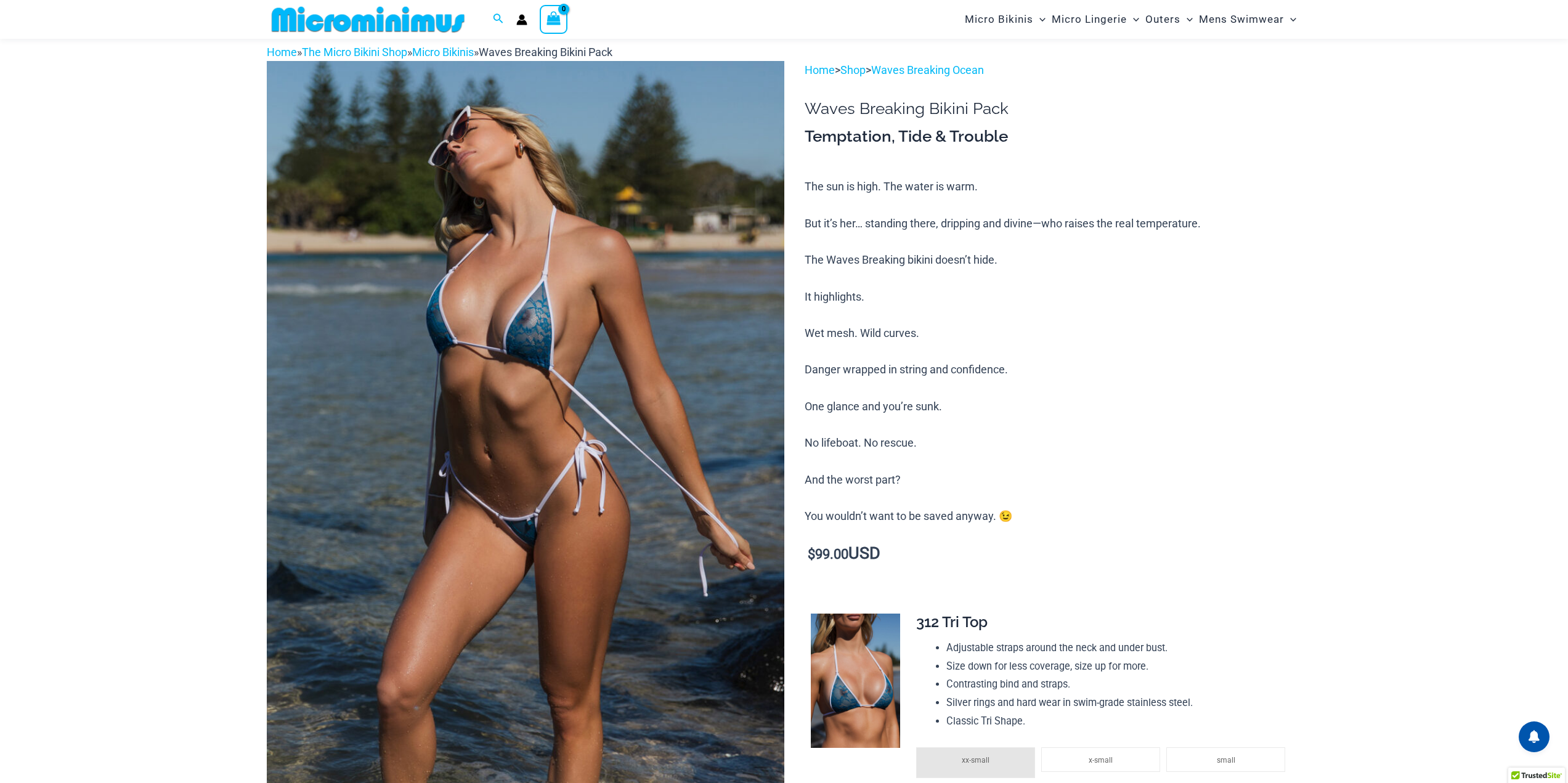
click at [527, 296] on img at bounding box center [526, 449] width 518 height 776
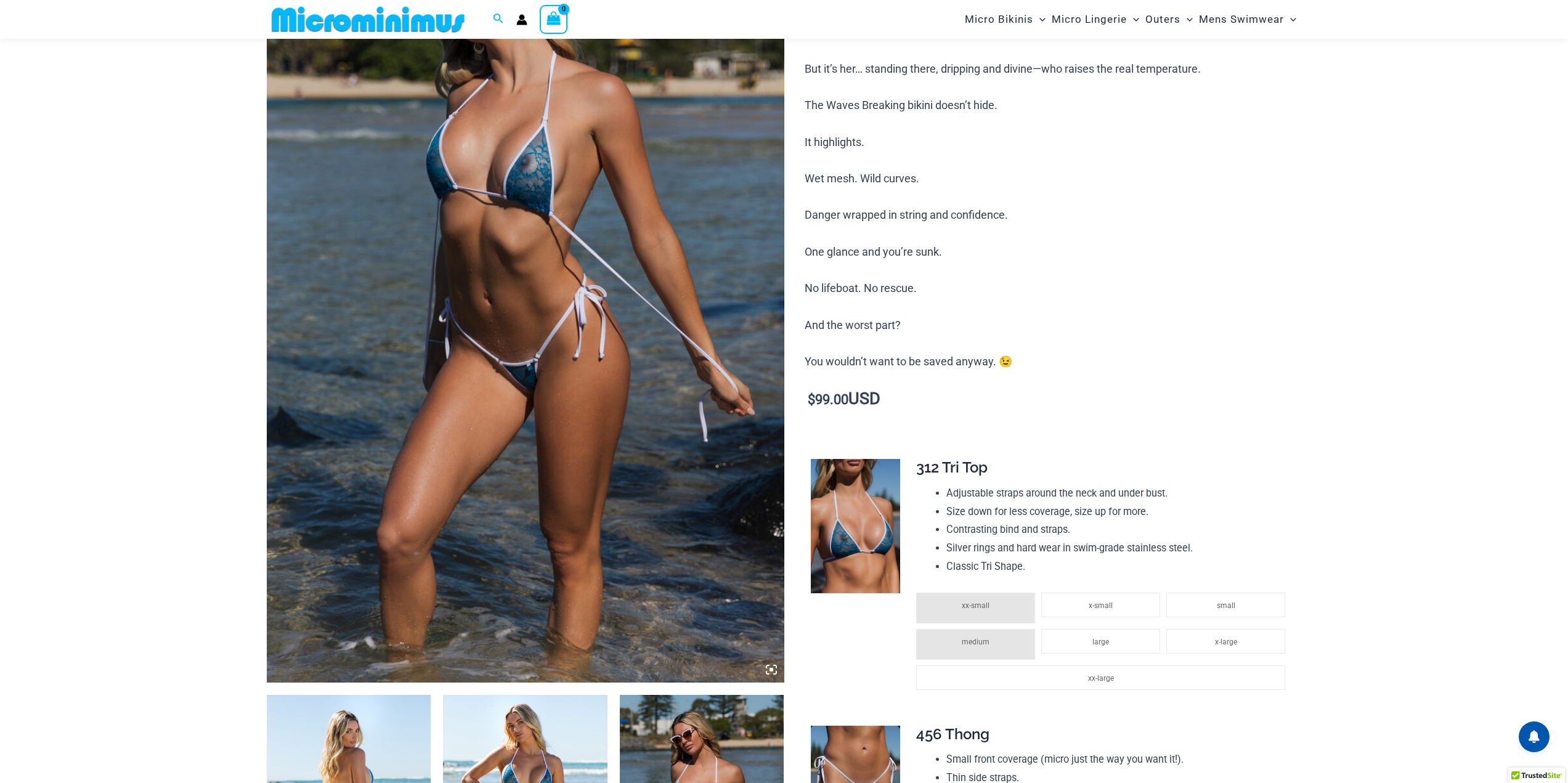
scroll to position [297, 0]
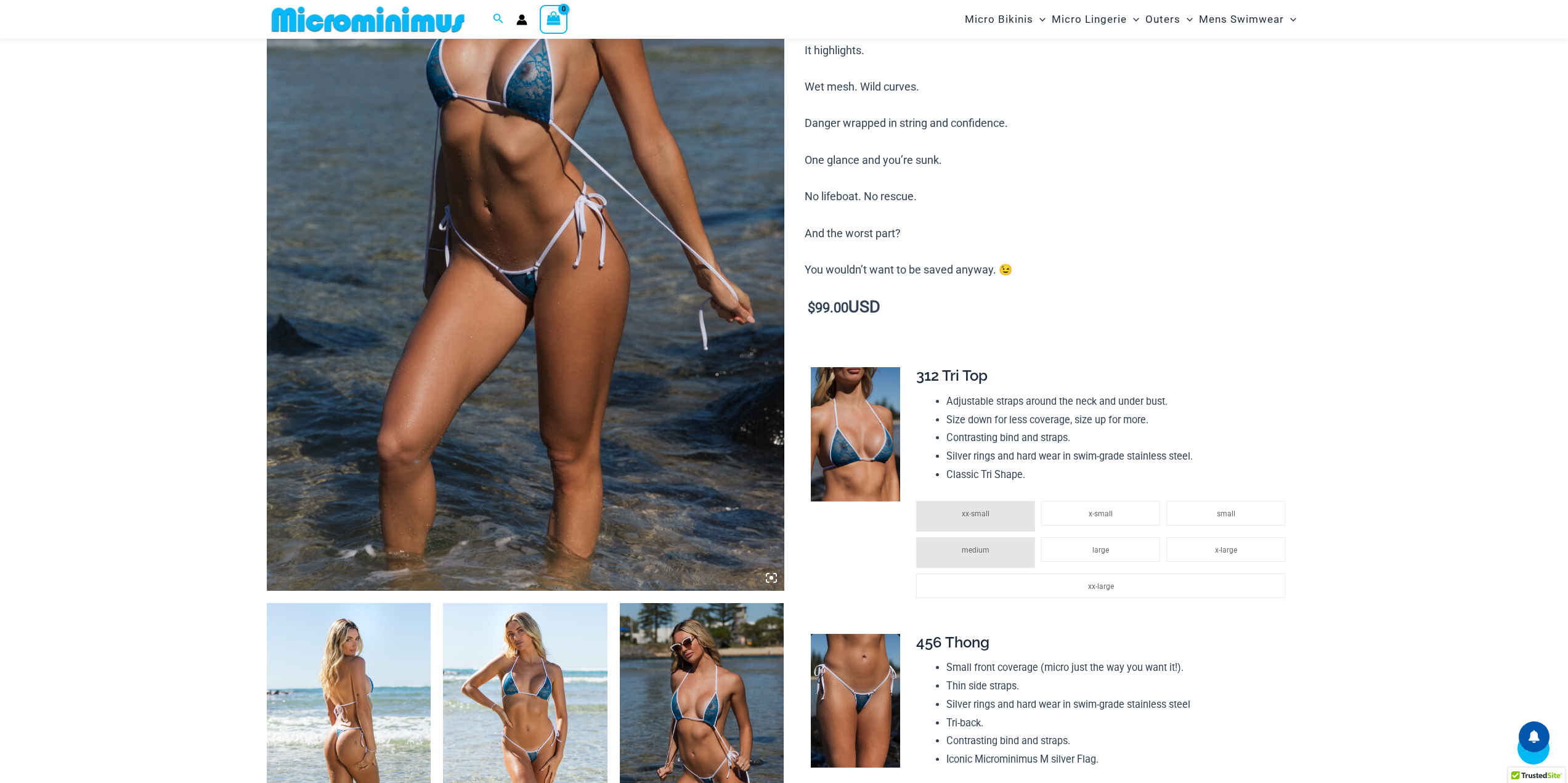
click at [771, 575] on icon at bounding box center [771, 577] width 11 height 11
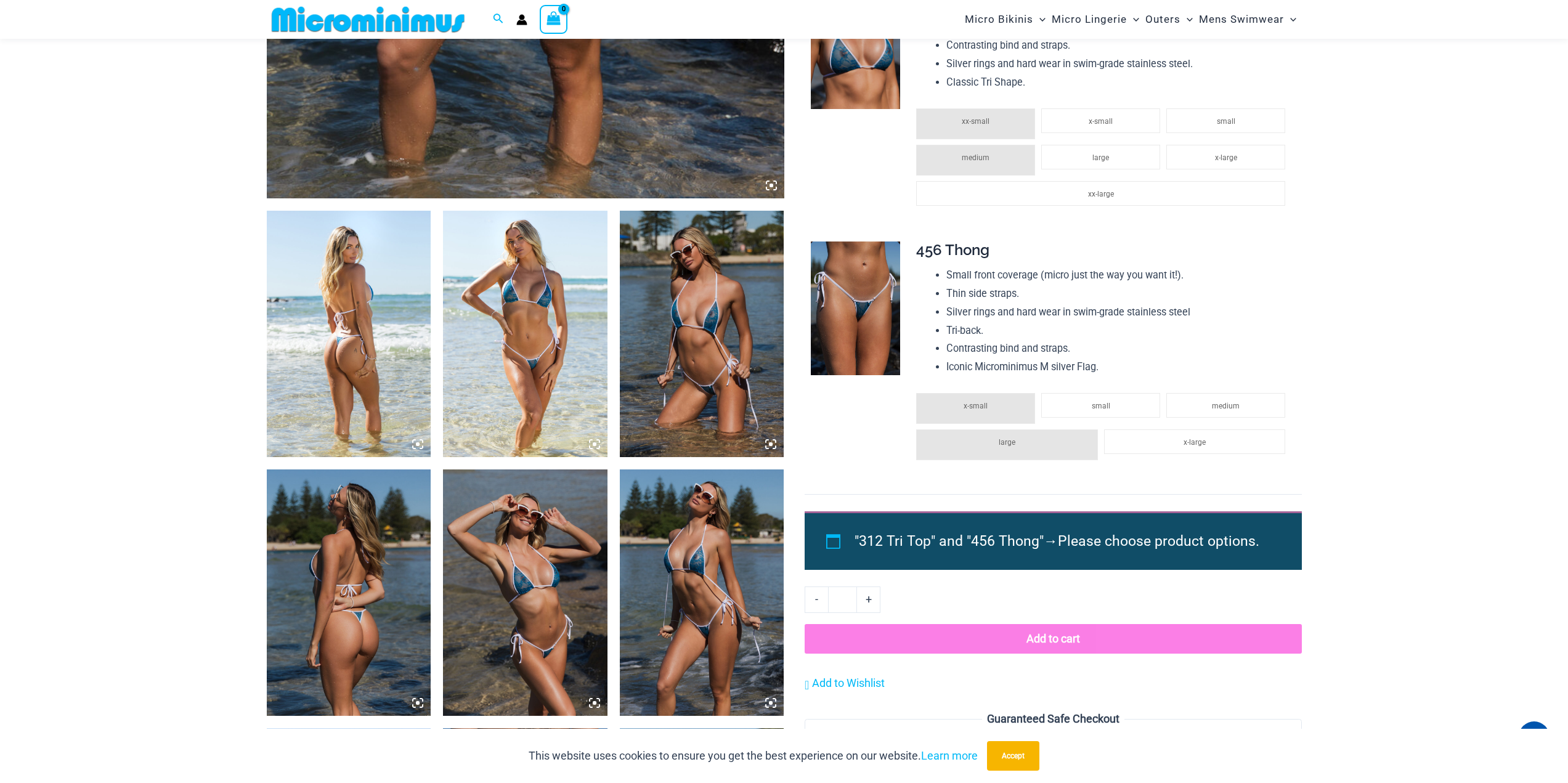
scroll to position [666, 0]
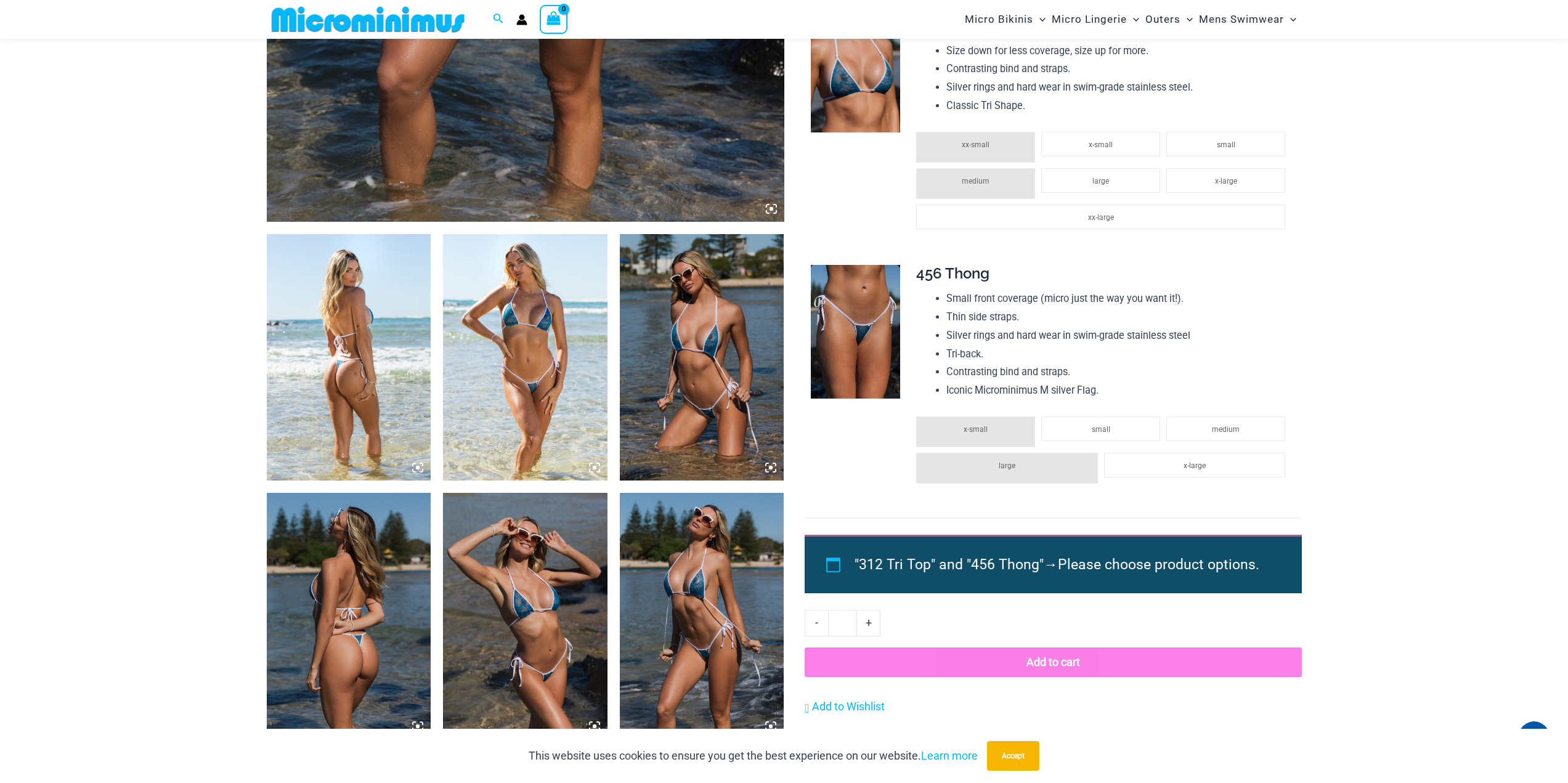
click at [712, 337] on img at bounding box center [701, 357] width 164 height 246
